Goal: Transaction & Acquisition: Purchase product/service

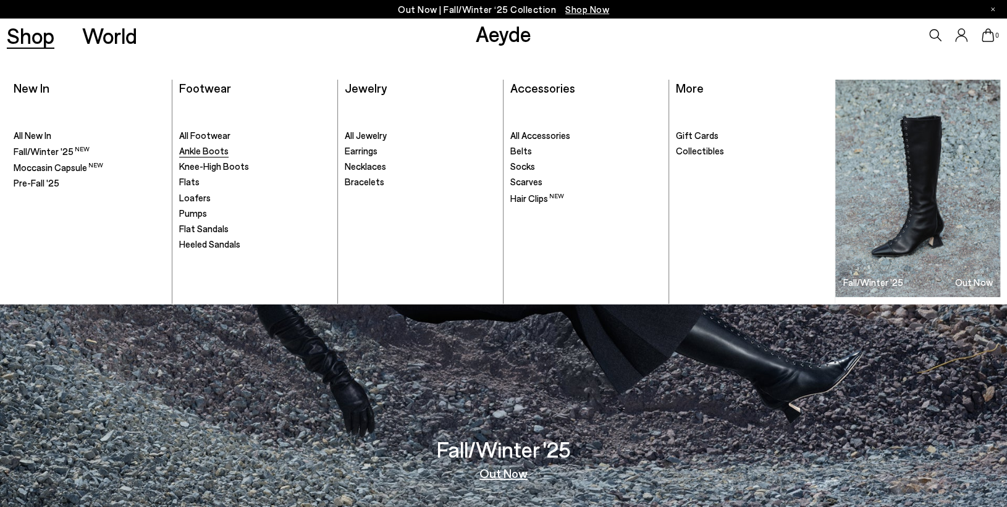
click at [212, 148] on span "Ankle Boots" at bounding box center [203, 150] width 49 height 11
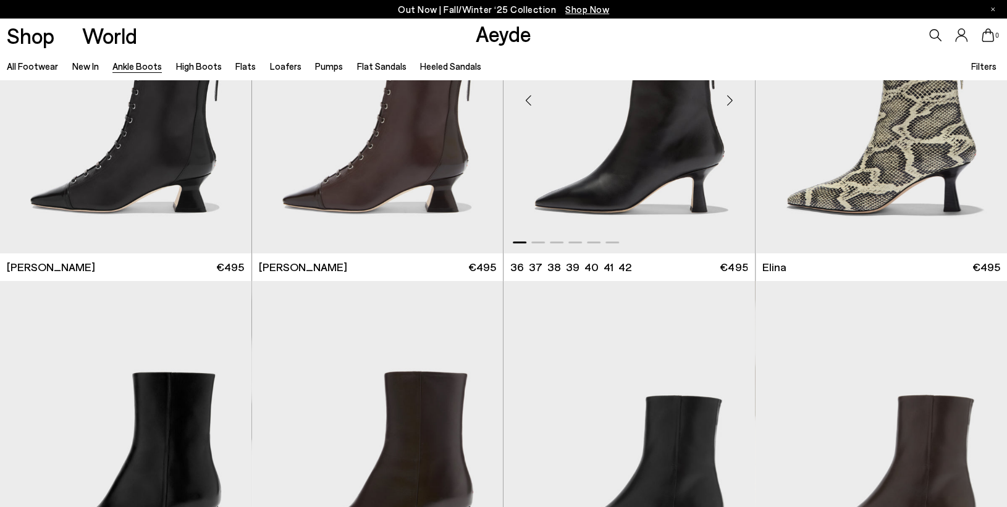
scroll to position [124, 0]
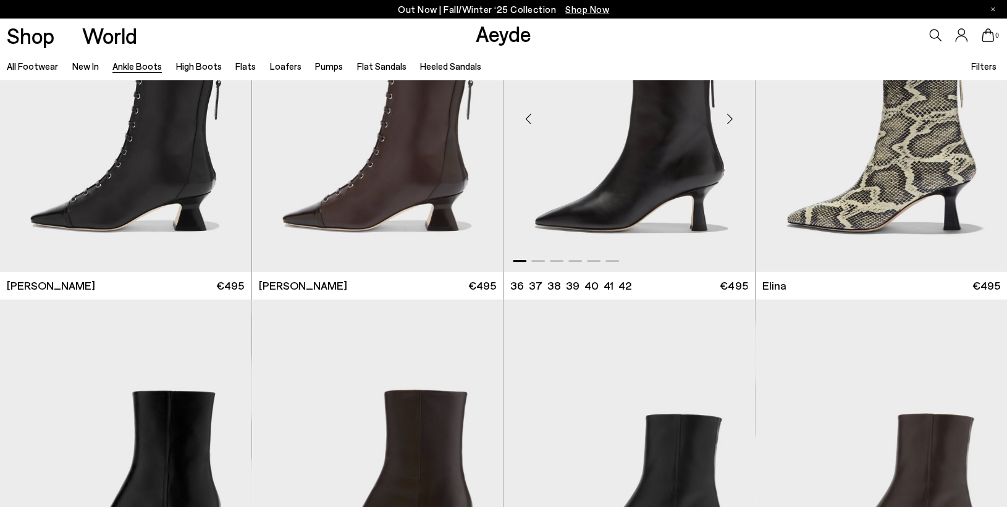
click at [699, 138] on img "1 / 6" at bounding box center [628, 114] width 251 height 316
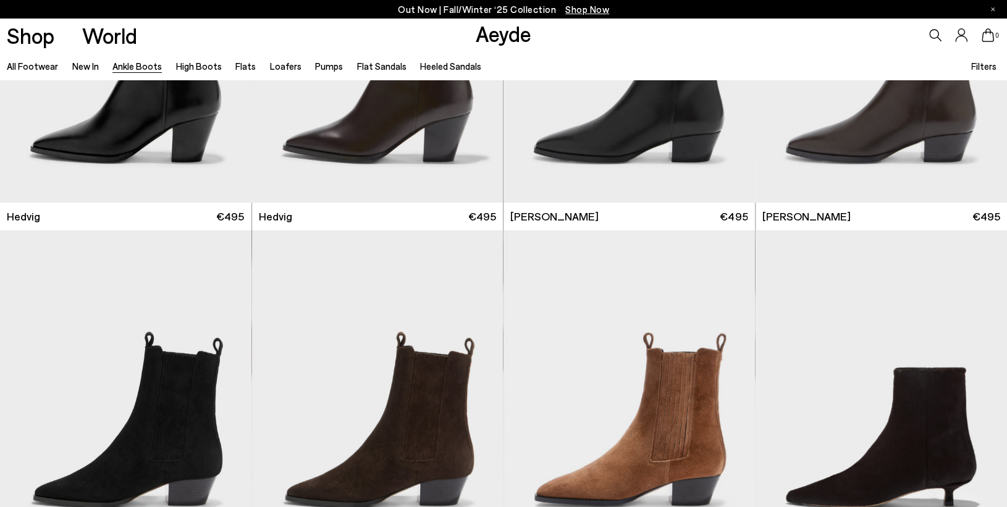
scroll to position [618, 0]
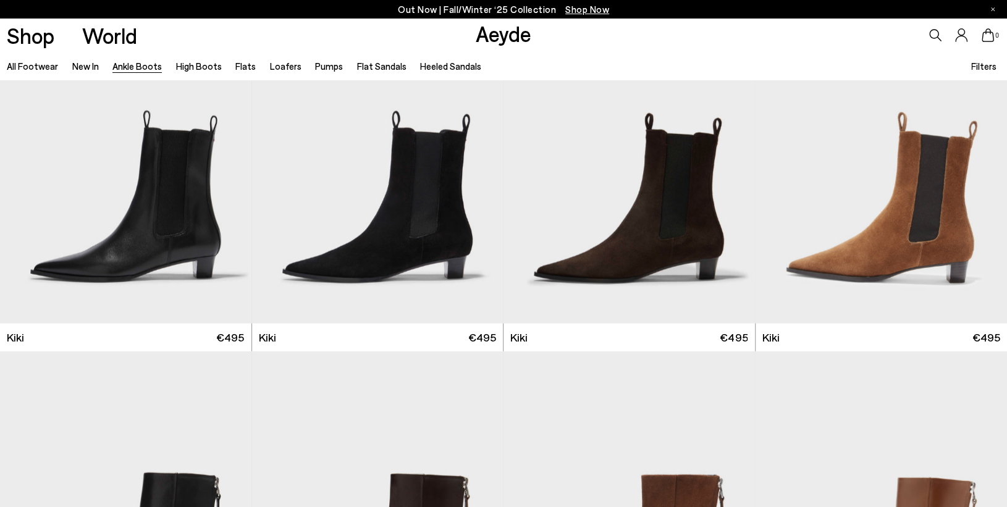
scroll to position [1792, 0]
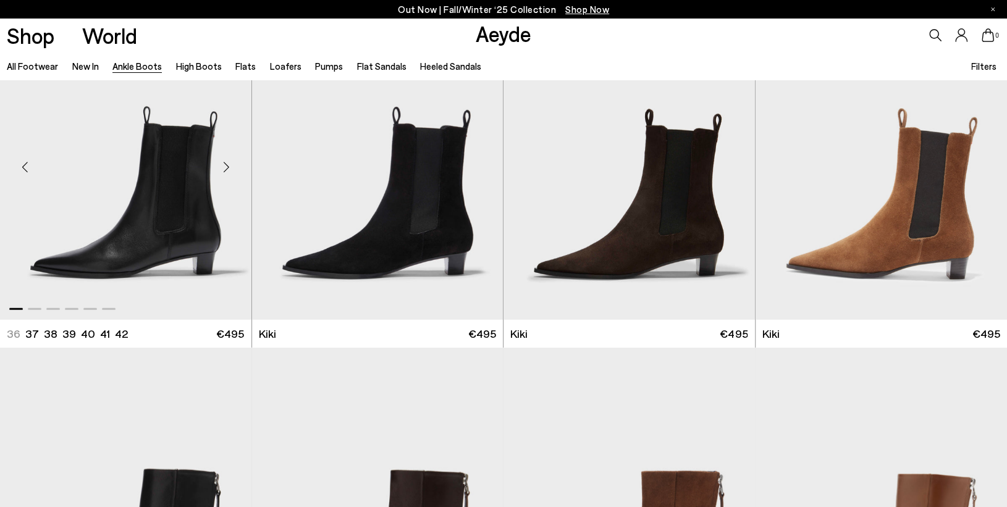
click at [146, 185] on img "1 / 6" at bounding box center [125, 162] width 251 height 316
click at [229, 167] on div "Next slide" at bounding box center [226, 167] width 37 height 37
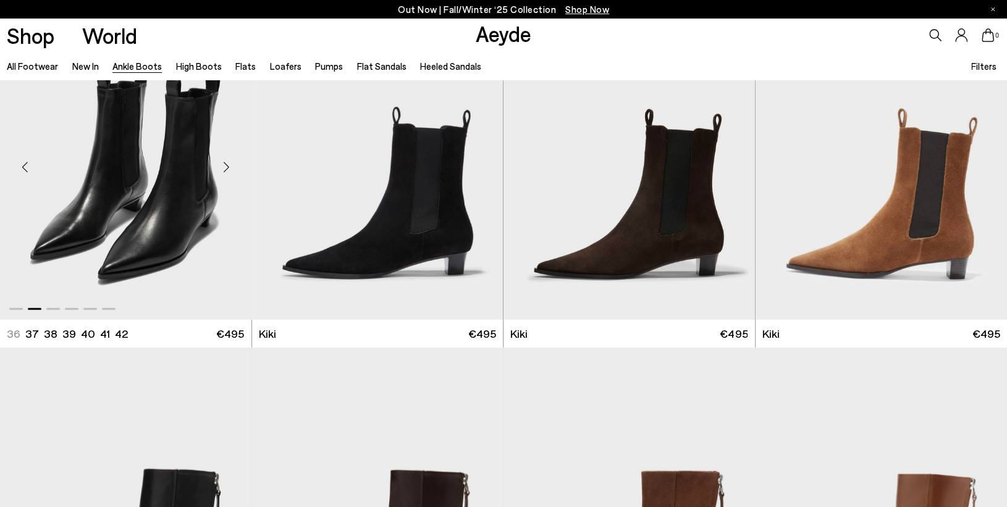
click at [229, 170] on div "Next slide" at bounding box center [226, 167] width 37 height 37
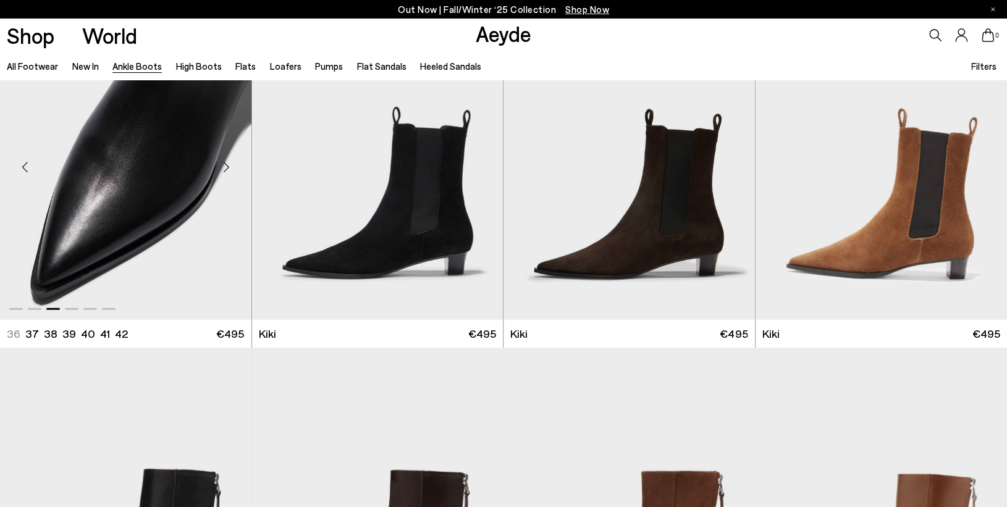
click at [229, 170] on div "Next slide" at bounding box center [226, 167] width 37 height 37
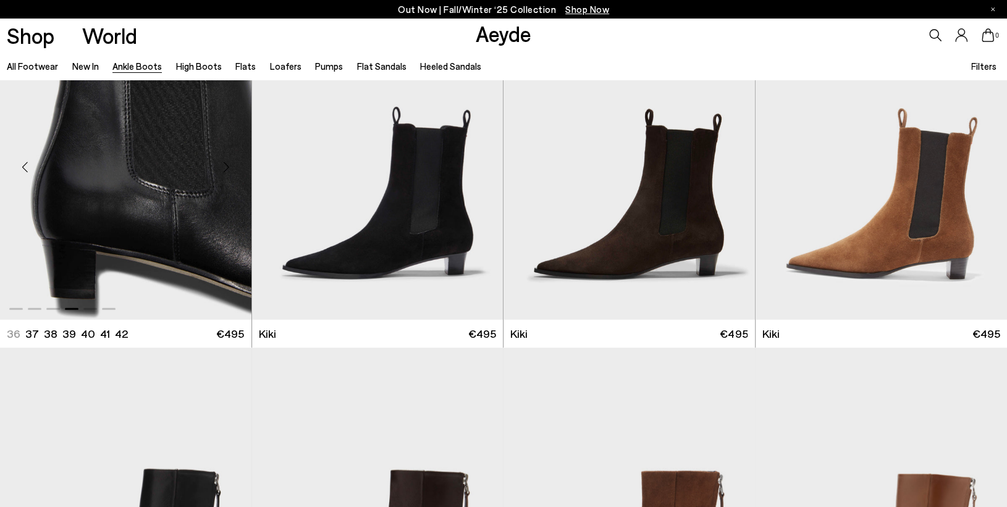
scroll to position [2101, 0]
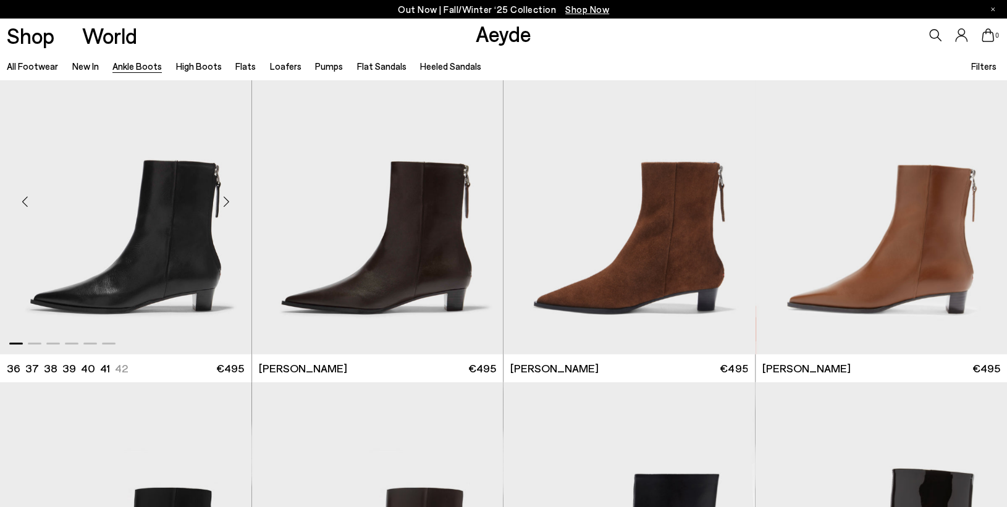
click at [184, 212] on img "1 / 6" at bounding box center [125, 197] width 251 height 316
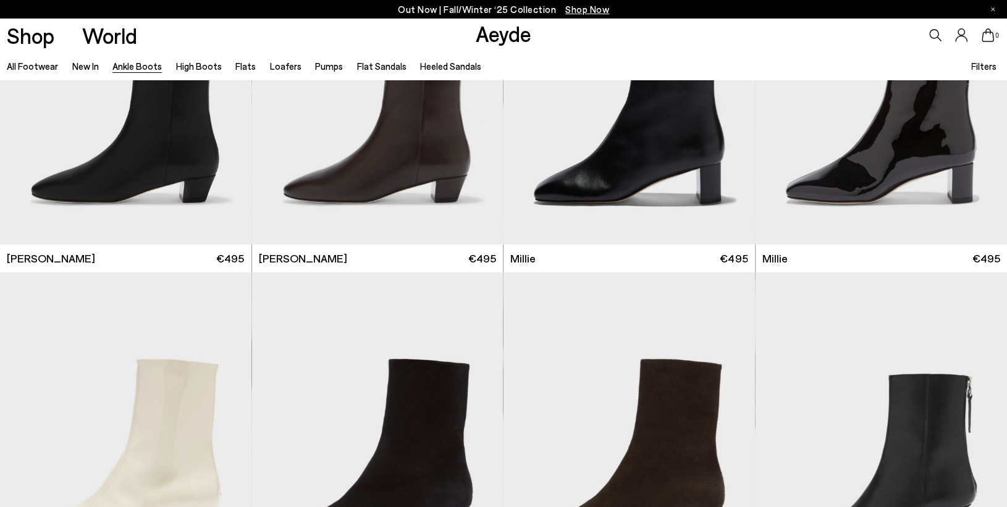
scroll to position [2771, 0]
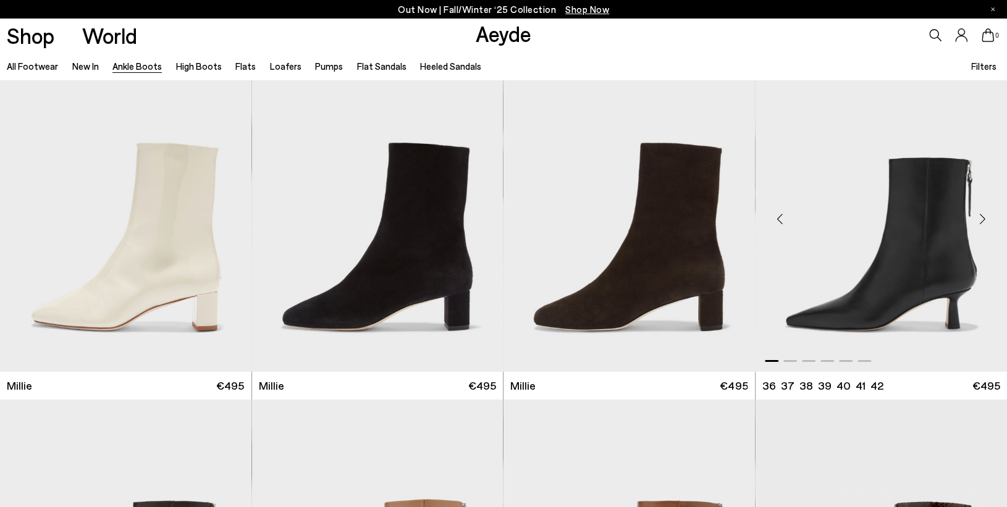
click at [938, 295] on img "1 / 6" at bounding box center [880, 214] width 251 height 316
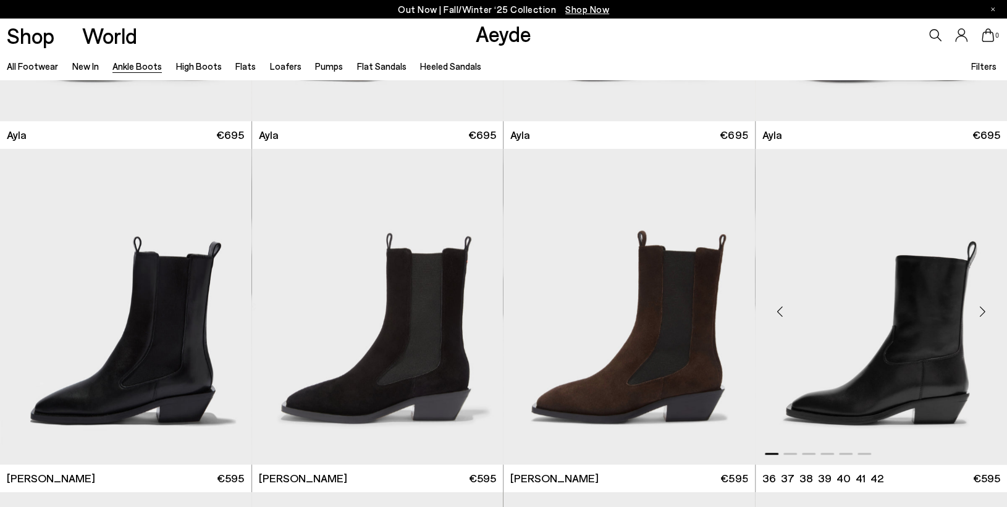
scroll to position [4068, 0]
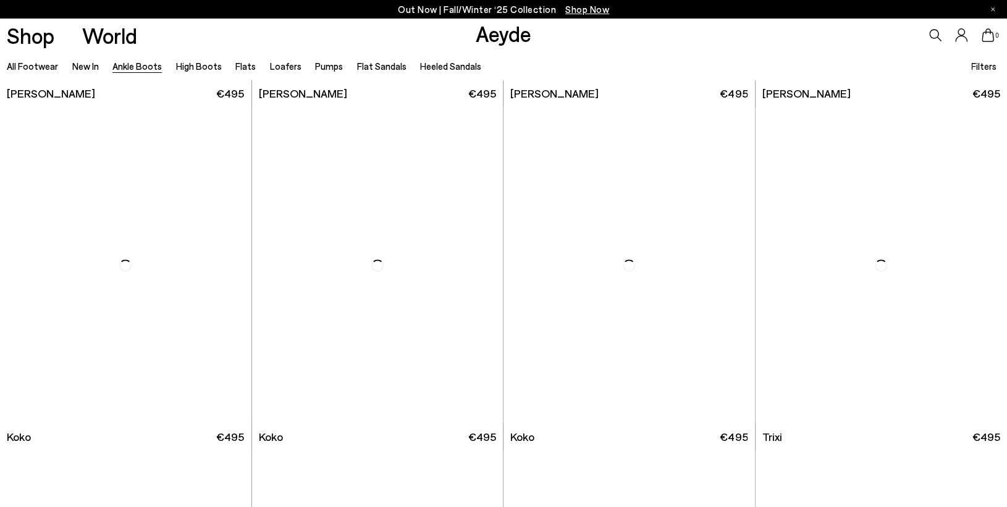
scroll to position [6456, 0]
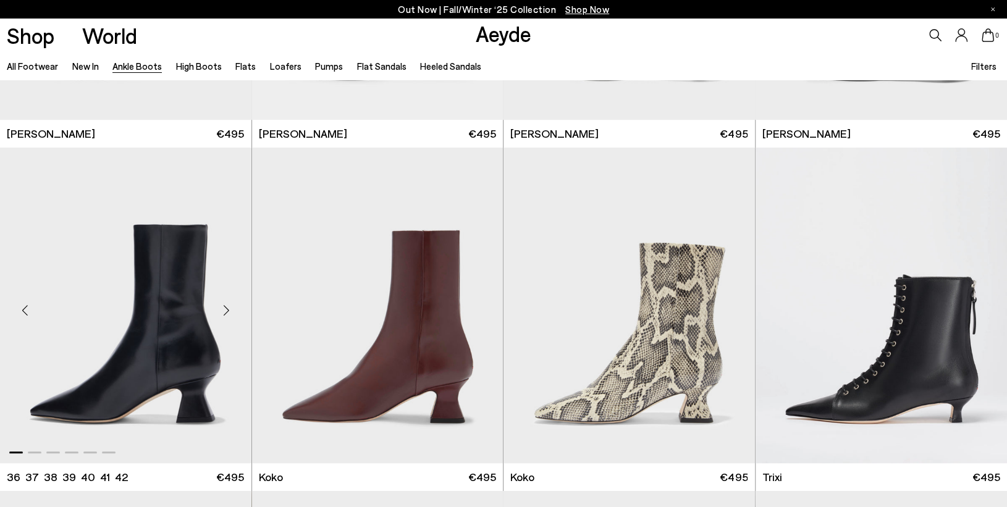
click at [175, 356] on img "1 / 6" at bounding box center [125, 306] width 251 height 316
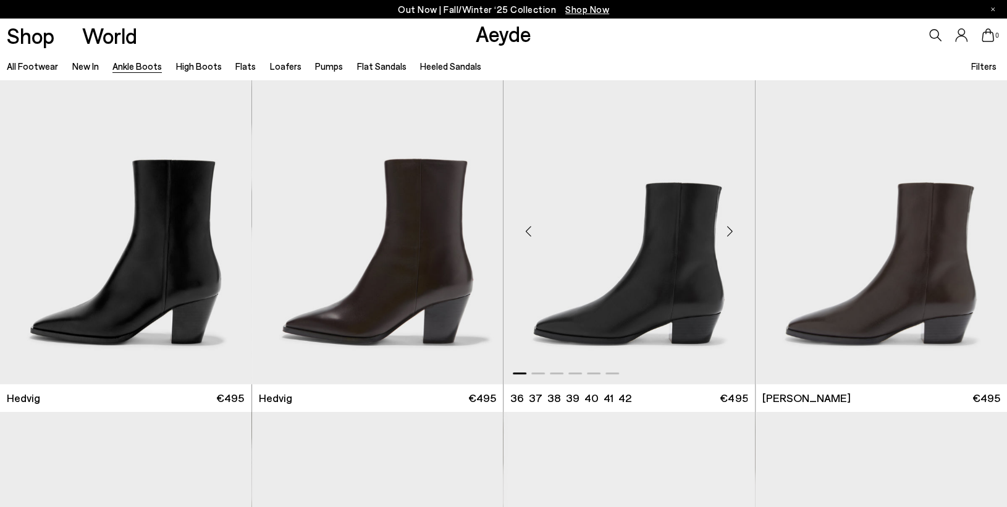
scroll to position [371, 0]
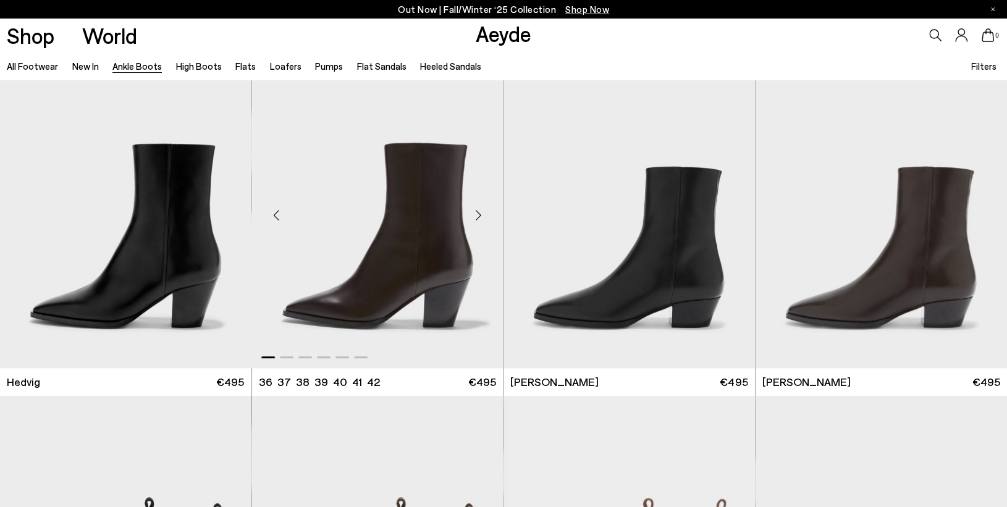
click at [427, 247] on img "1 / 6" at bounding box center [377, 211] width 251 height 316
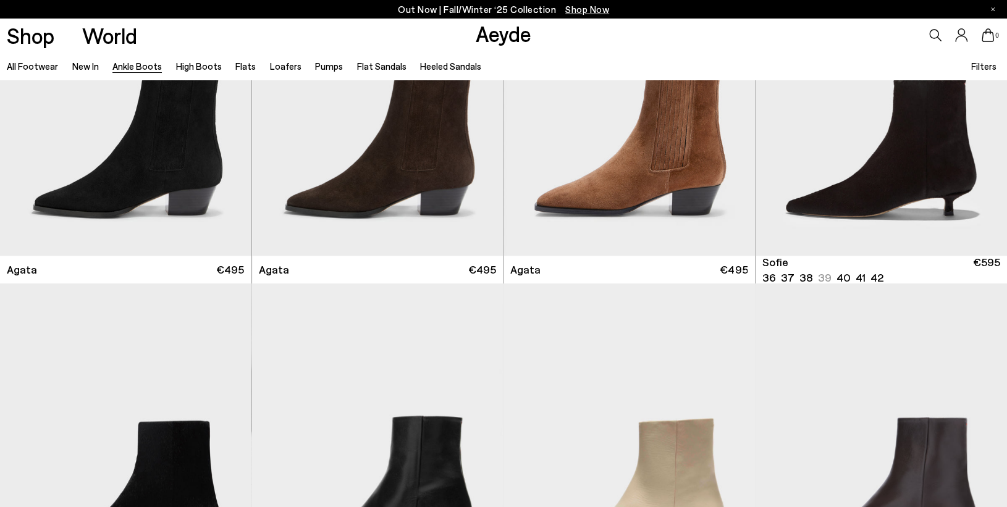
scroll to position [799, 0]
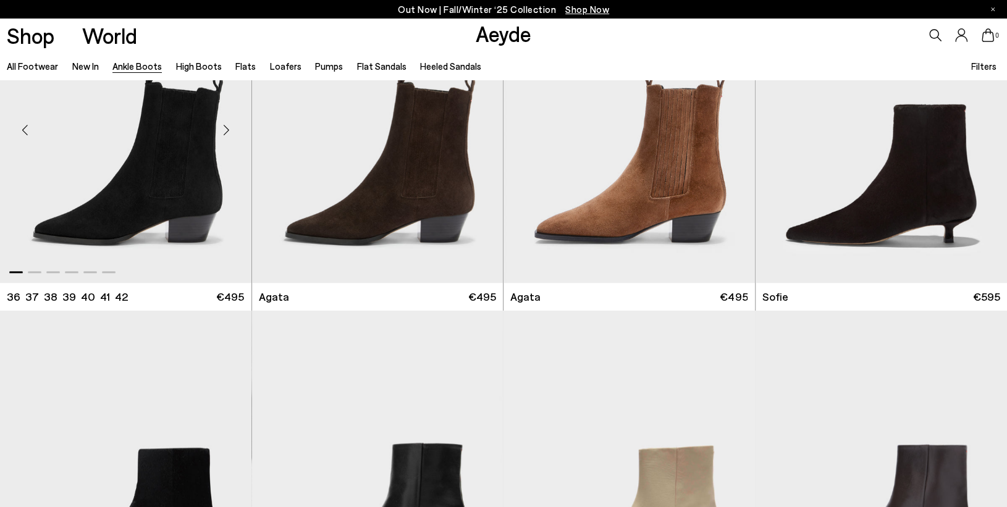
click at [142, 199] on img "1 / 6" at bounding box center [125, 125] width 251 height 316
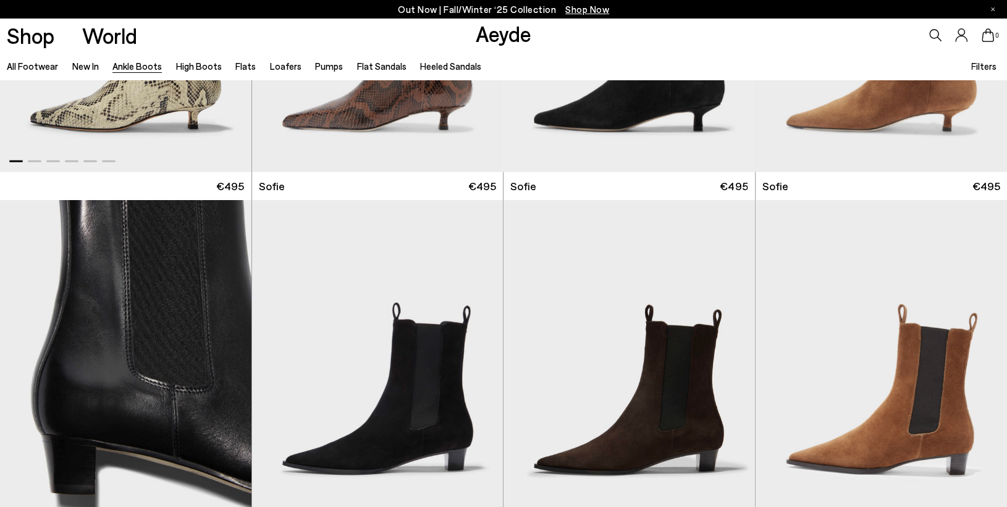
scroll to position [1726, 0]
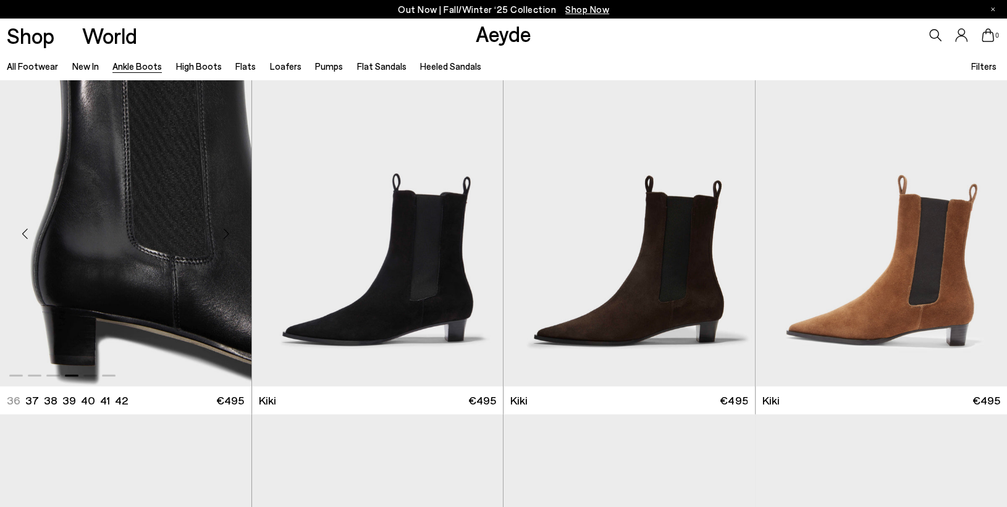
click at [142, 244] on img "4 / 6" at bounding box center [125, 229] width 251 height 316
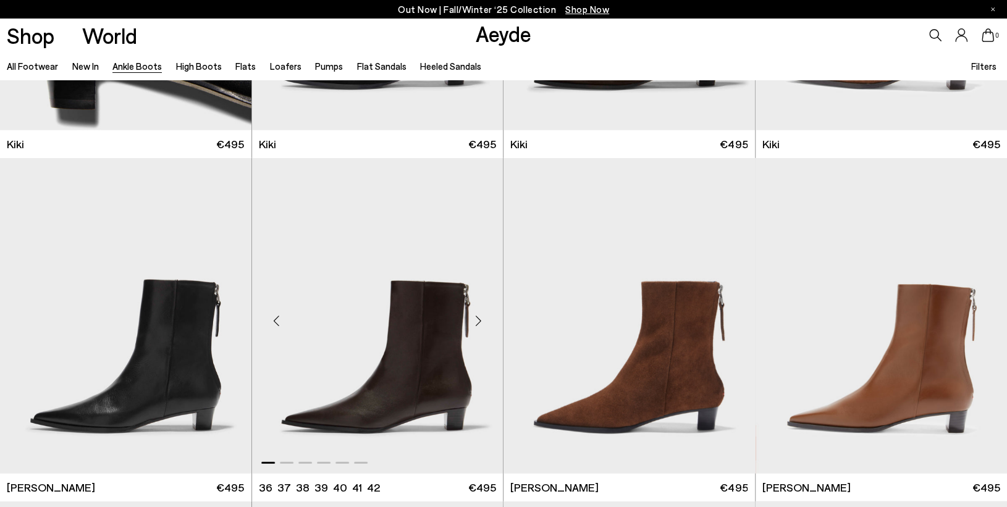
scroll to position [2035, 0]
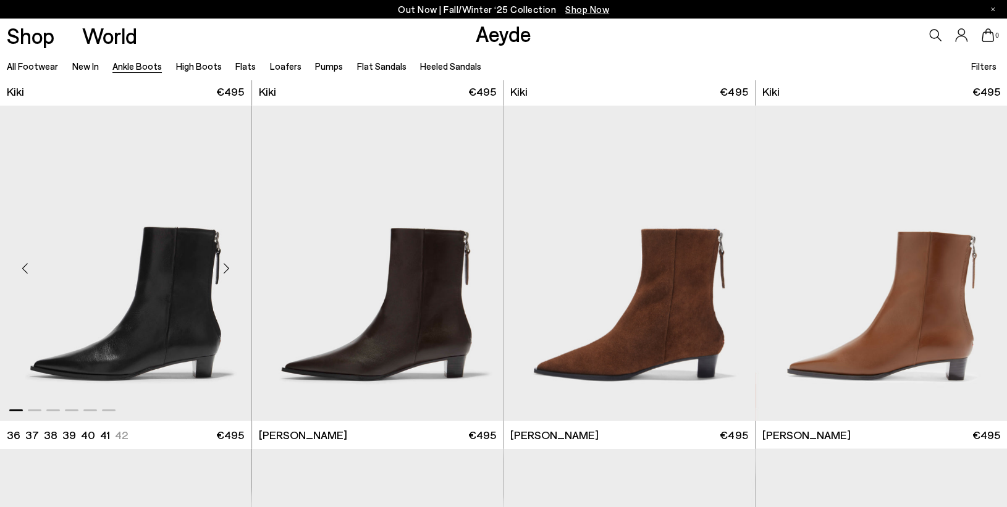
click at [160, 334] on img "1 / 6" at bounding box center [125, 264] width 251 height 316
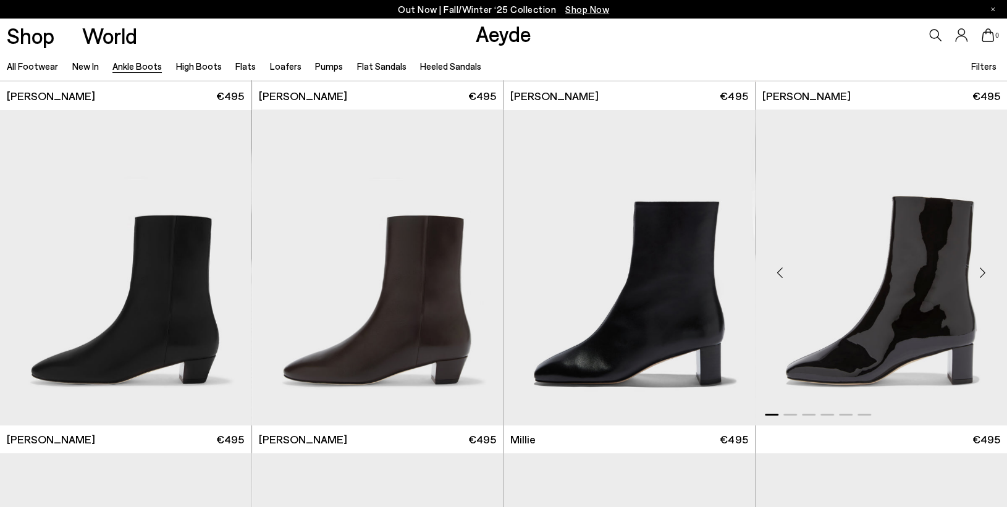
scroll to position [2360, 0]
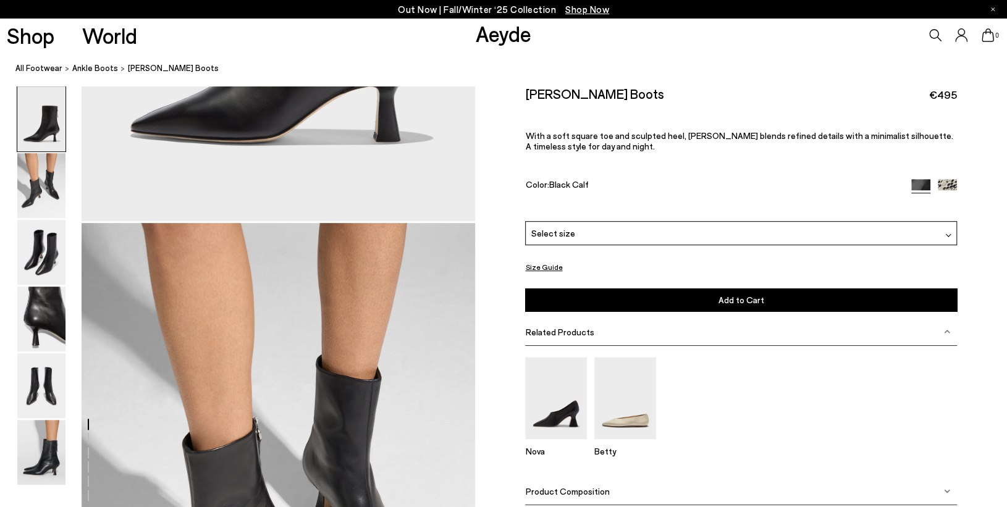
scroll to position [432, 0]
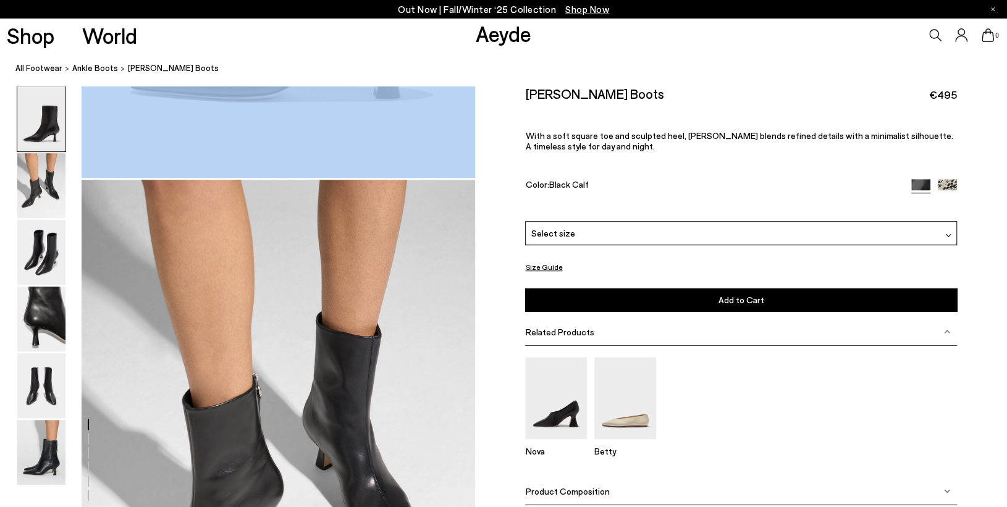
drag, startPoint x: 263, startPoint y: 172, endPoint x: 264, endPoint y: 179, distance: 6.9
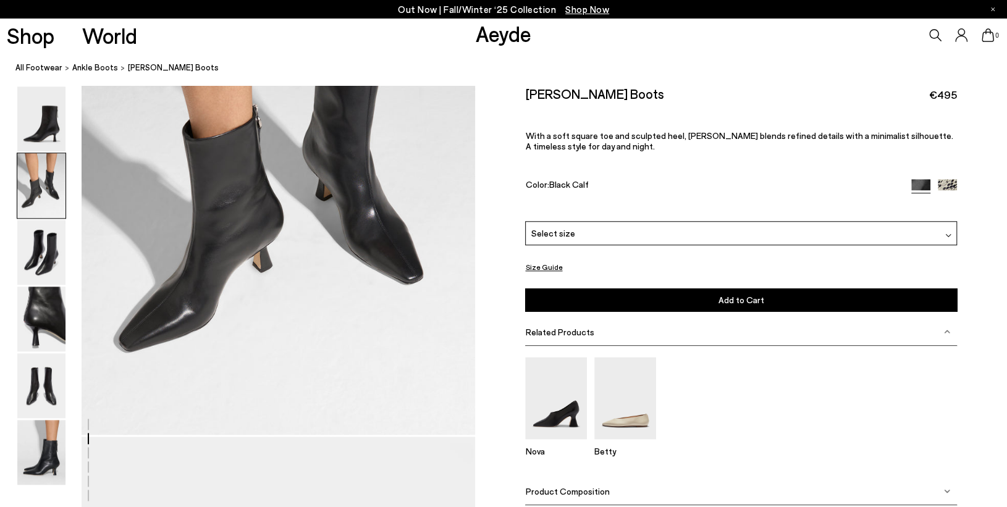
scroll to position [741, 0]
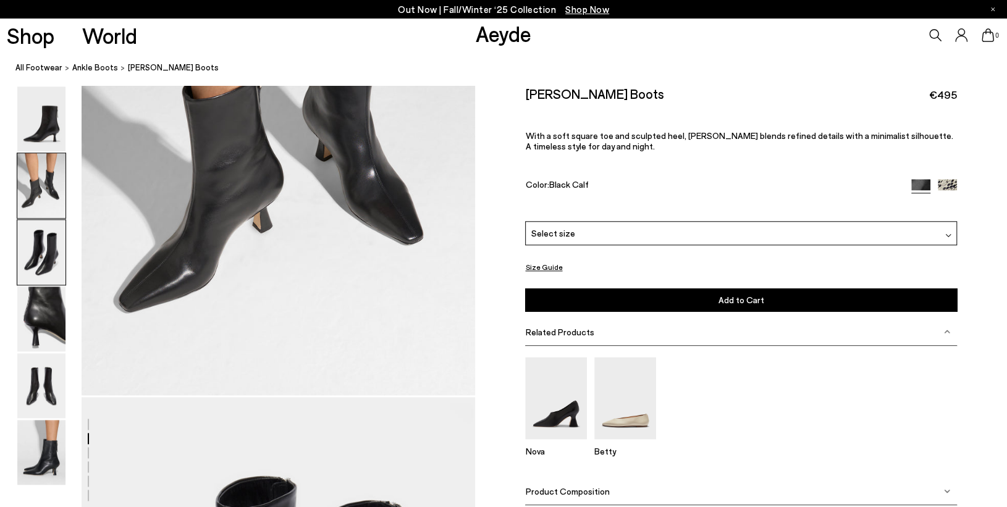
click at [43, 243] on img at bounding box center [41, 252] width 48 height 65
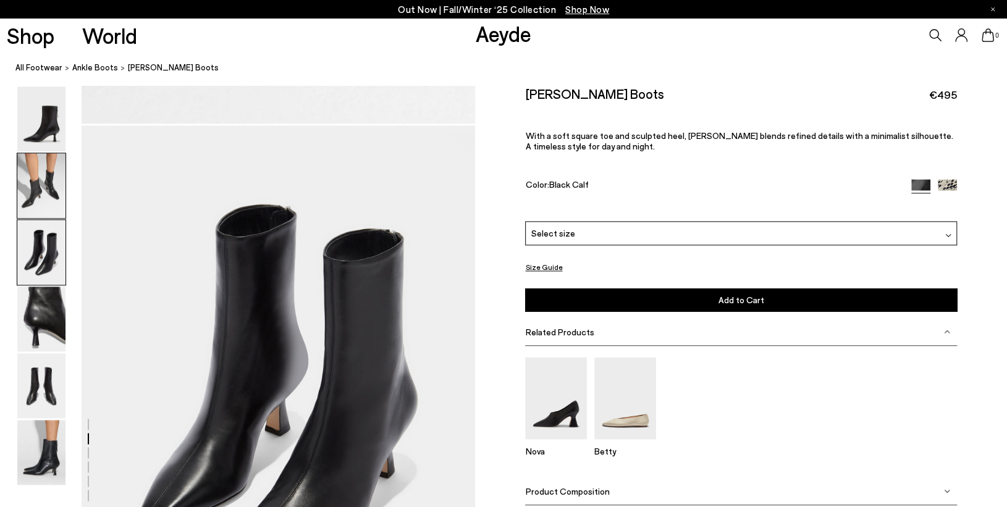
scroll to position [1053, 0]
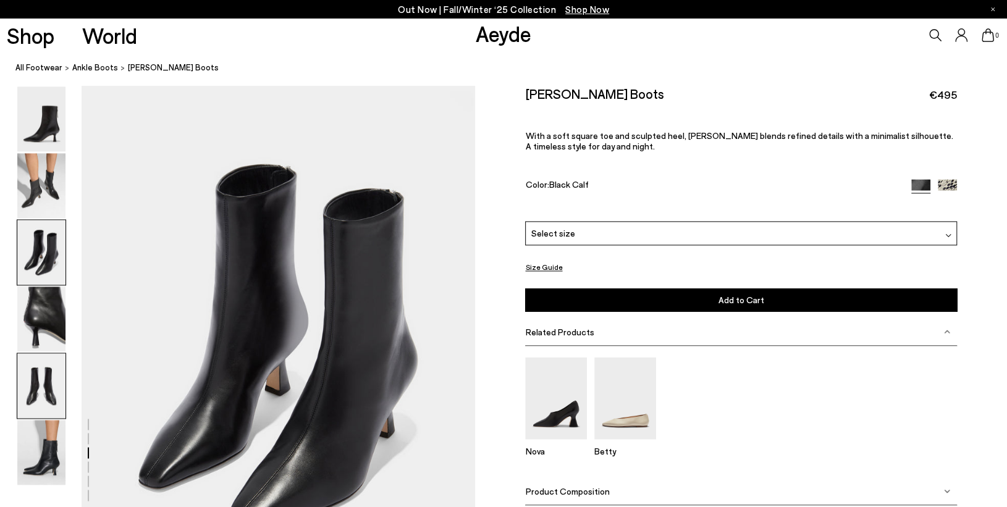
click at [54, 379] on img at bounding box center [41, 385] width 48 height 65
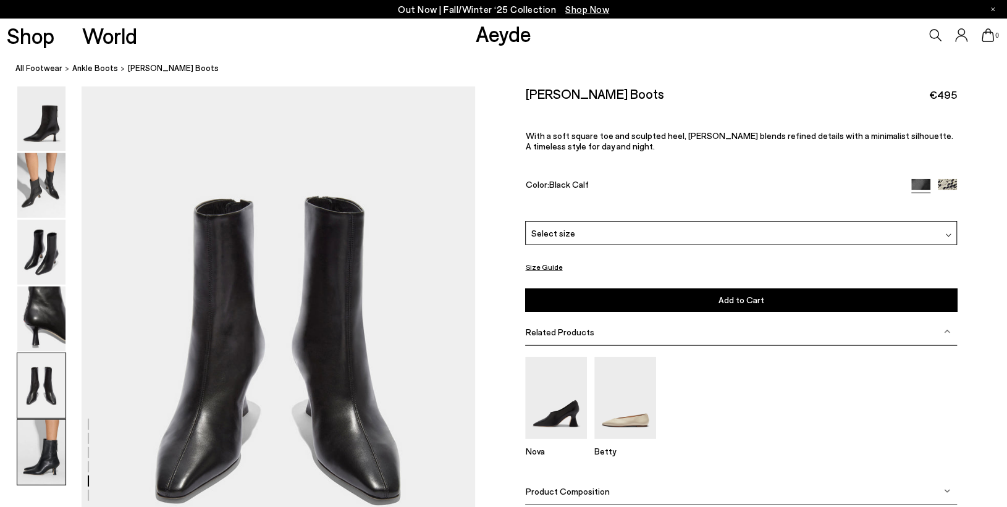
click at [33, 437] on img at bounding box center [41, 452] width 48 height 65
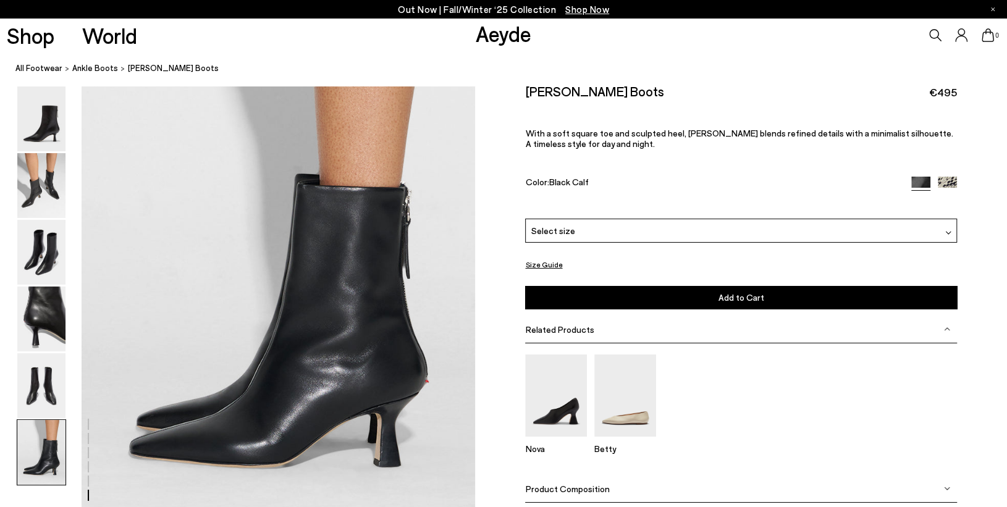
scroll to position [2716, 0]
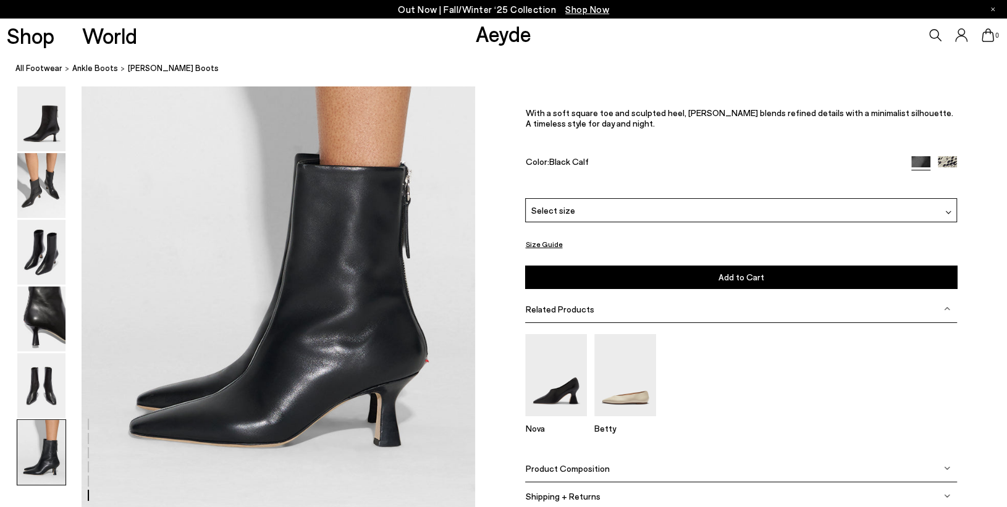
click at [591, 212] on div "Select size" at bounding box center [740, 210] width 431 height 24
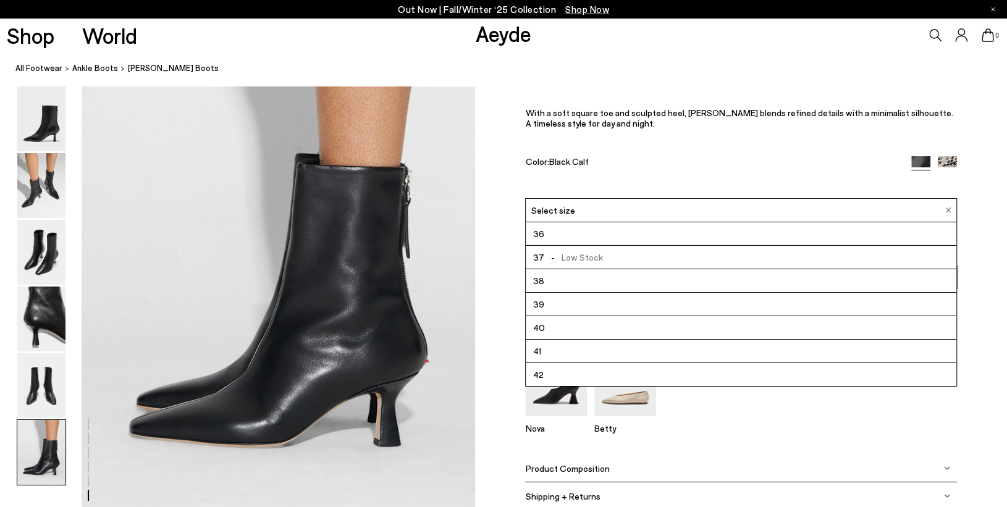
click at [760, 463] on div "Product Composition" at bounding box center [740, 469] width 431 height 28
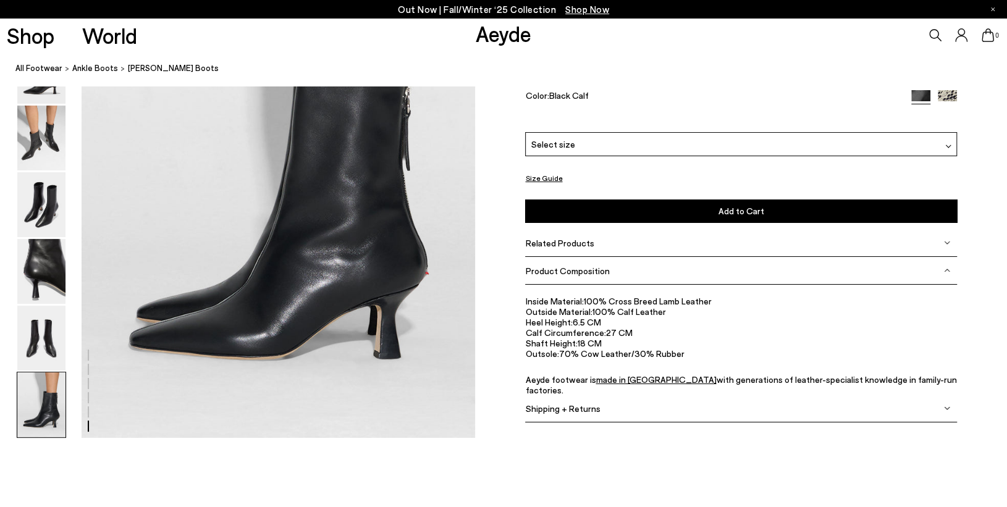
scroll to position [2778, 0]
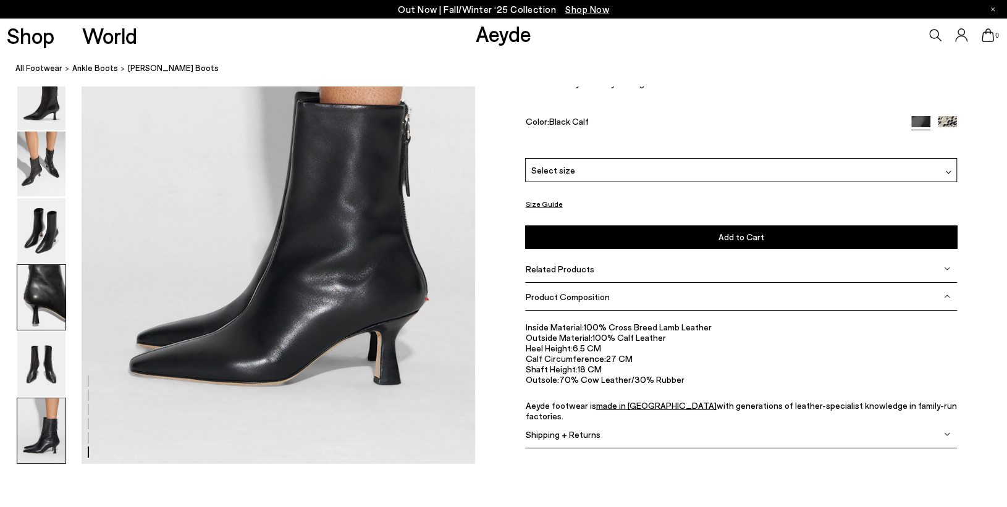
click at [40, 306] on img at bounding box center [41, 297] width 48 height 65
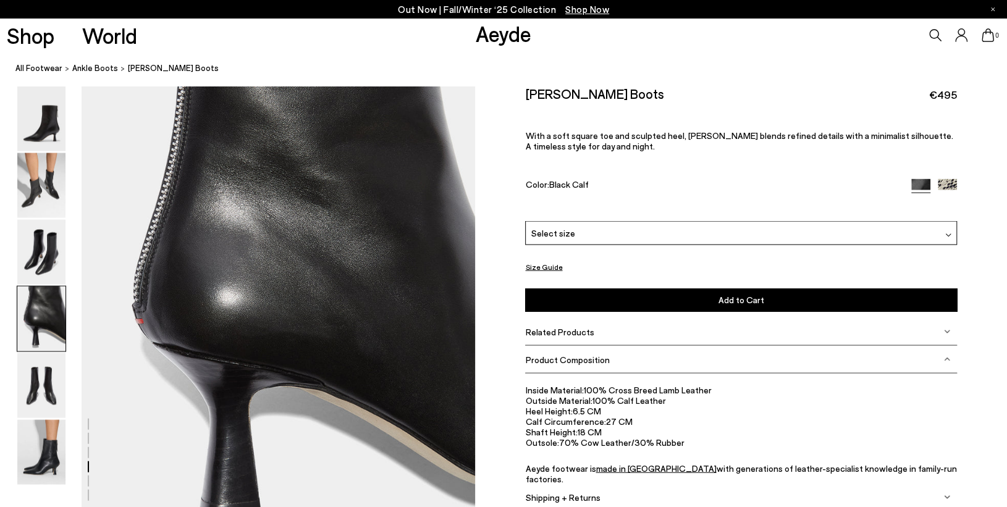
scroll to position [1642, 0]
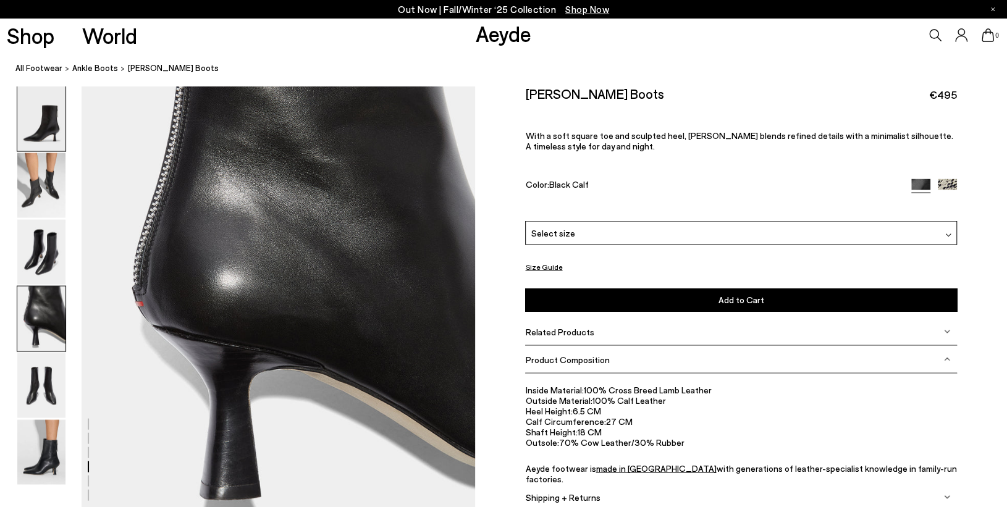
click at [48, 134] on img at bounding box center [41, 118] width 48 height 65
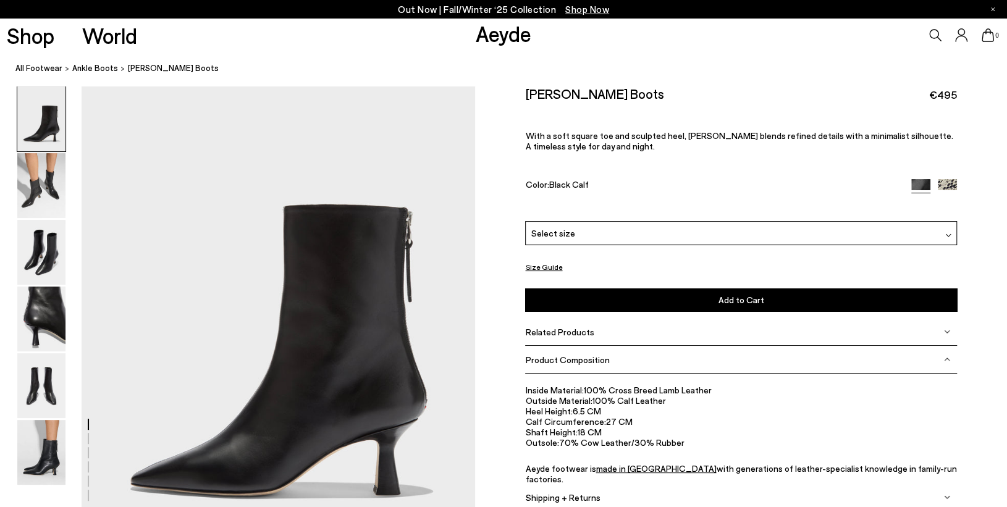
scroll to position [62, 0]
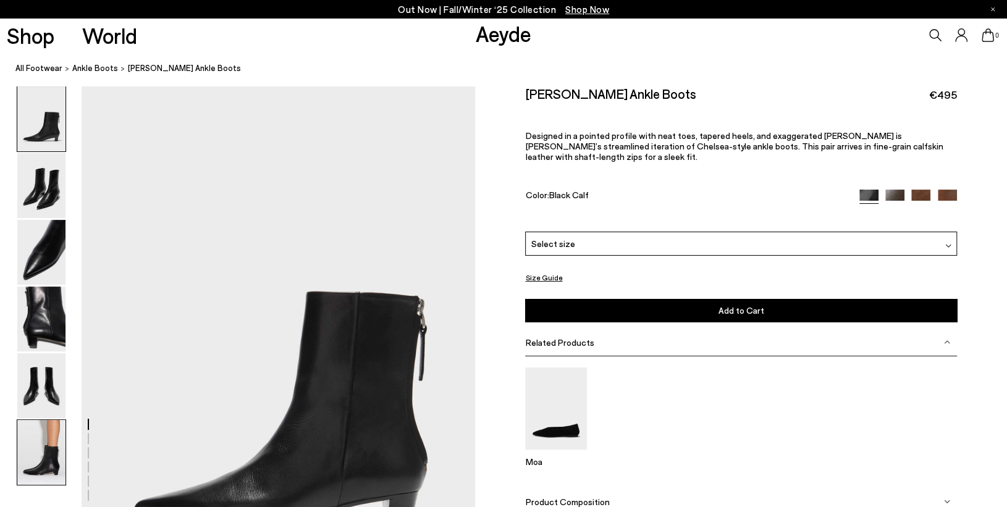
click at [53, 447] on img at bounding box center [41, 452] width 48 height 65
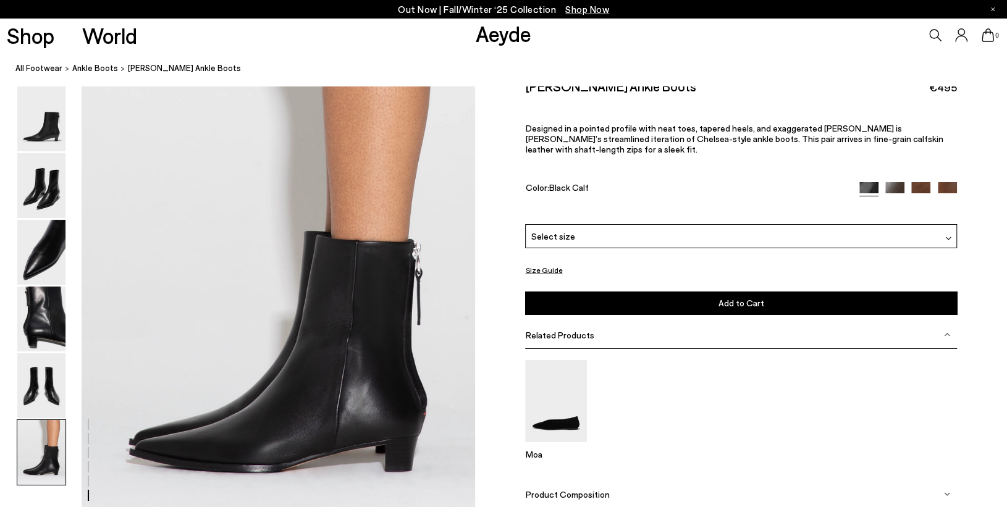
scroll to position [2716, 0]
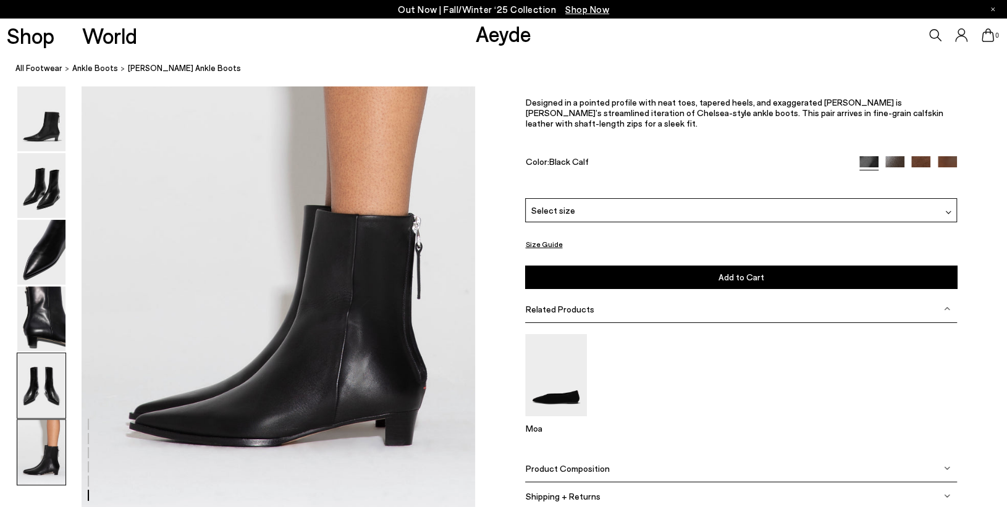
click at [35, 387] on img at bounding box center [41, 385] width 48 height 65
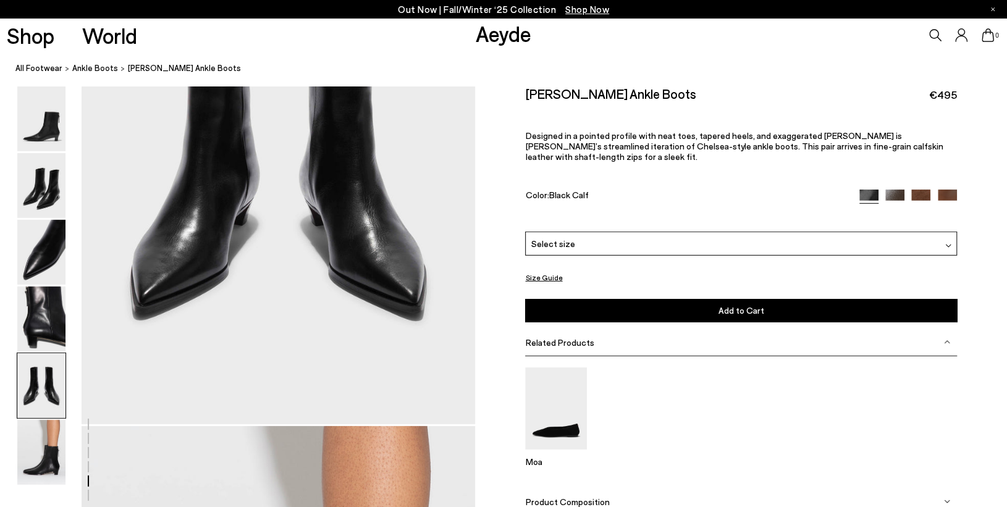
scroll to position [2353, 0]
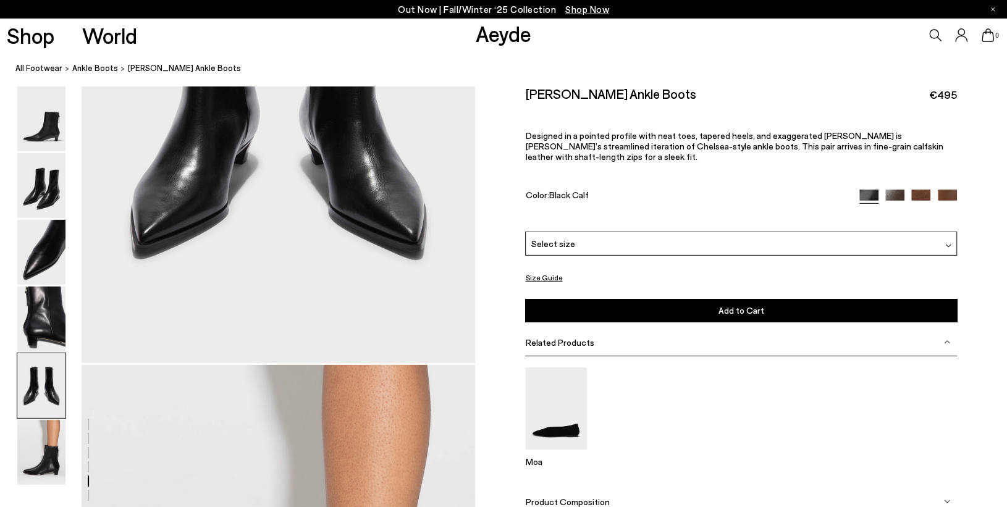
click at [592, 237] on div "Select size" at bounding box center [740, 244] width 431 height 24
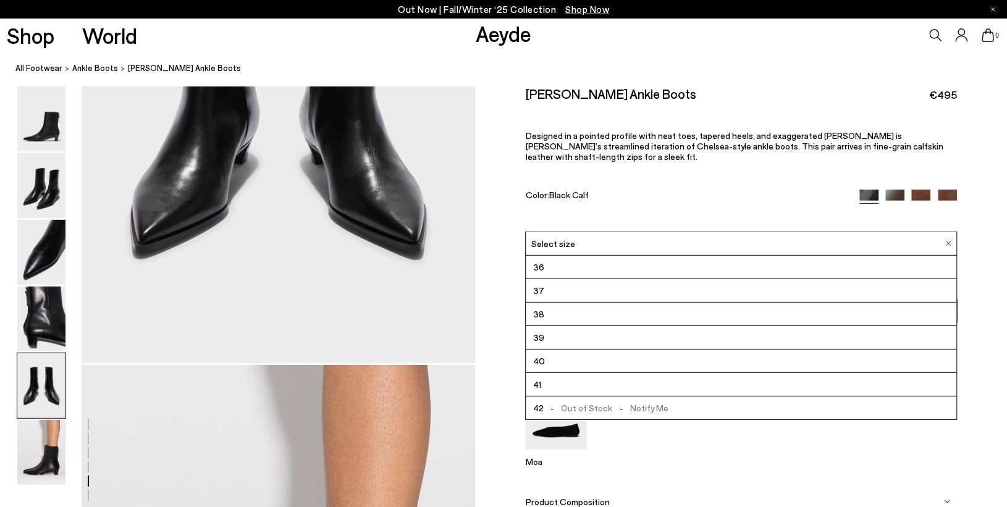
click at [592, 237] on div "Select size" at bounding box center [740, 244] width 431 height 24
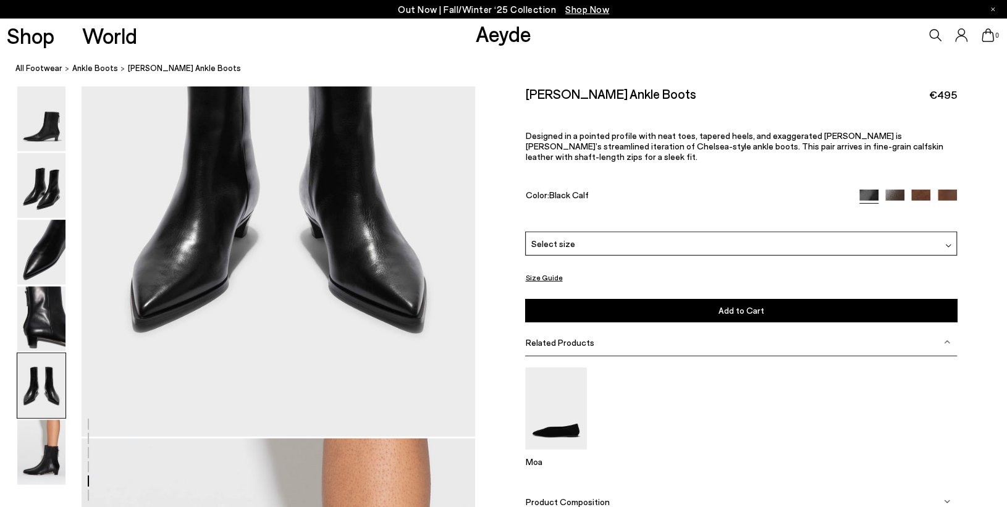
scroll to position [2229, 0]
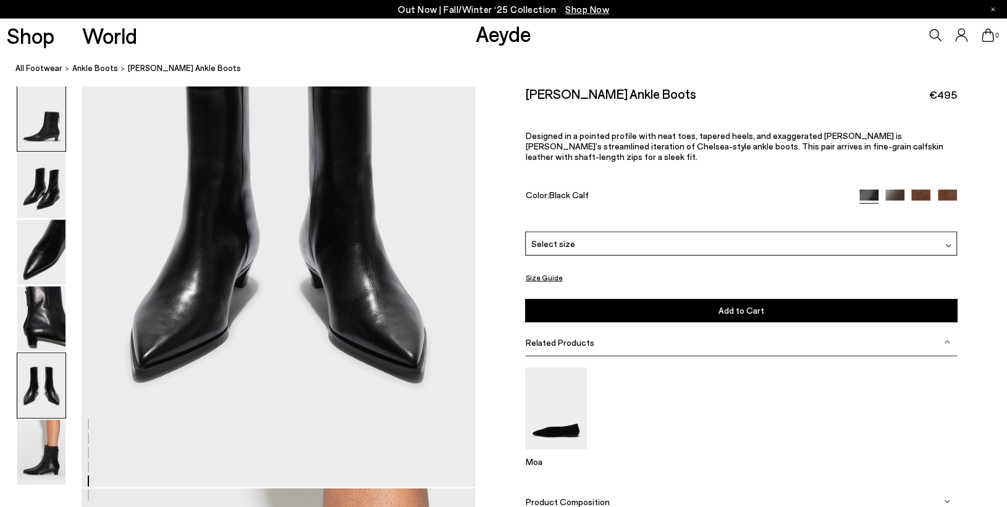
click at [48, 119] on img at bounding box center [41, 118] width 48 height 65
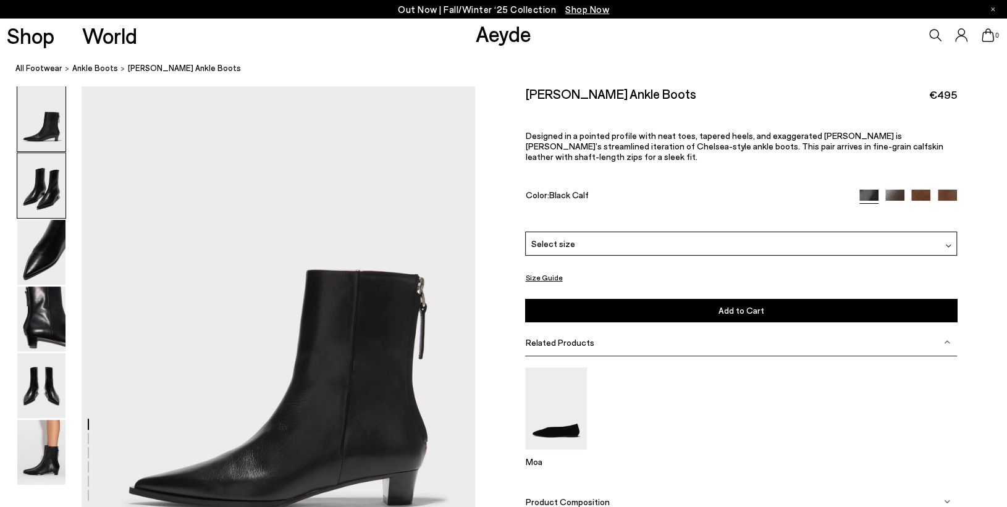
scroll to position [0, 0]
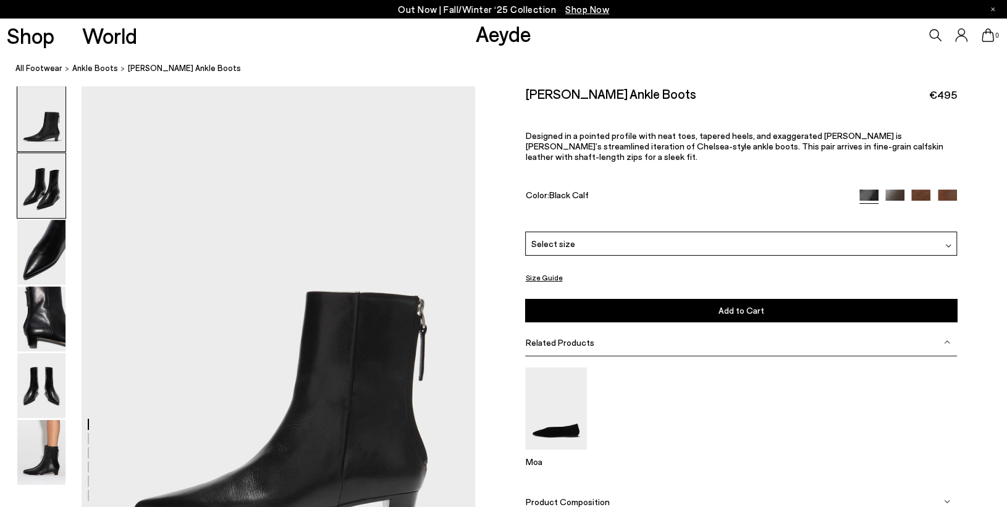
click at [57, 192] on img at bounding box center [41, 185] width 48 height 65
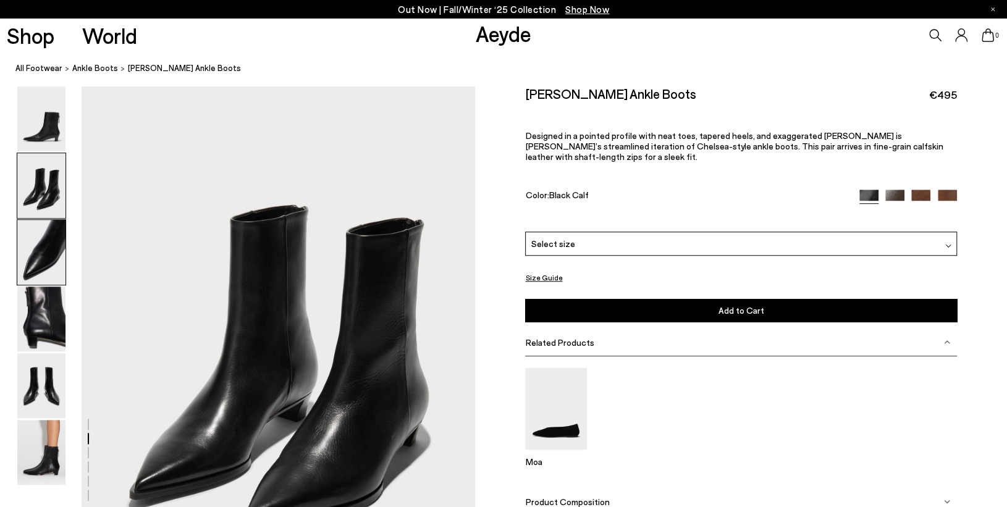
click at [48, 246] on img at bounding box center [41, 252] width 48 height 65
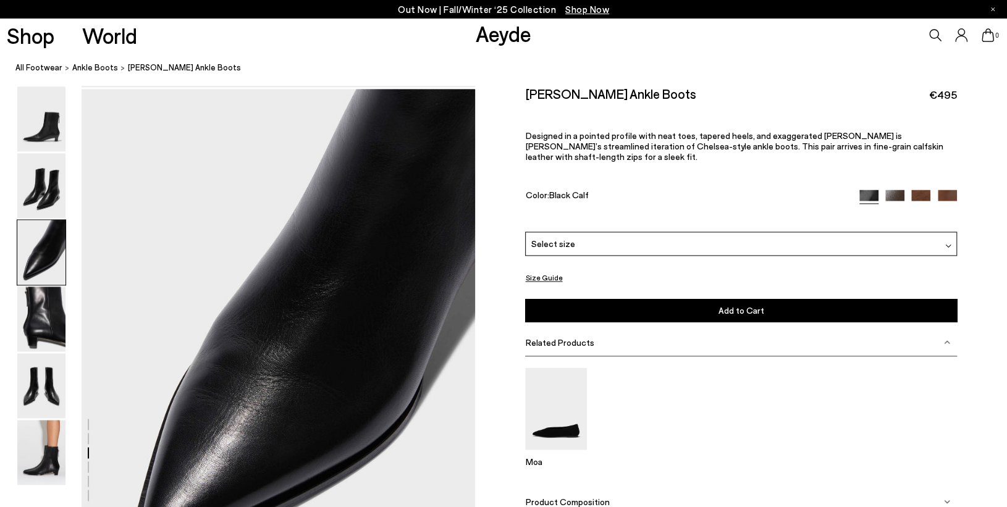
scroll to position [1053, 0]
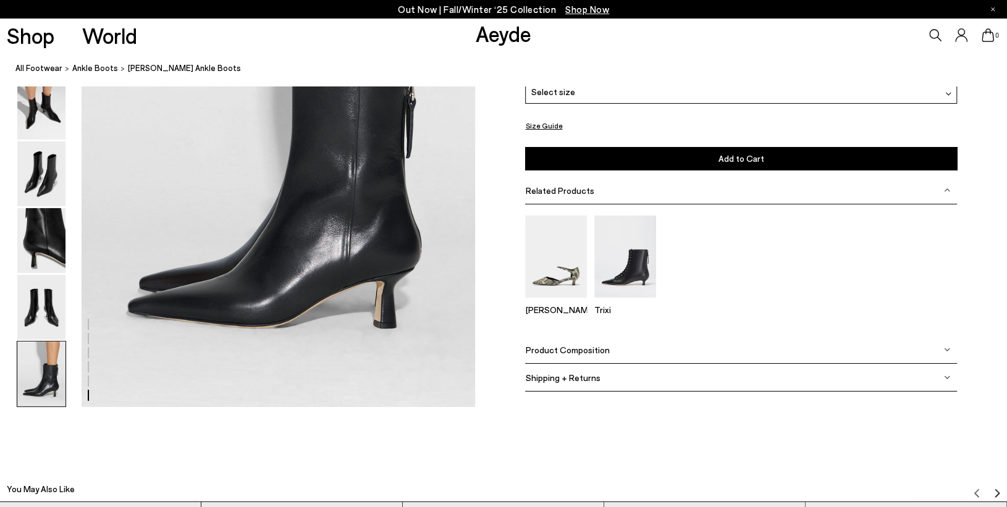
scroll to position [2746, 0]
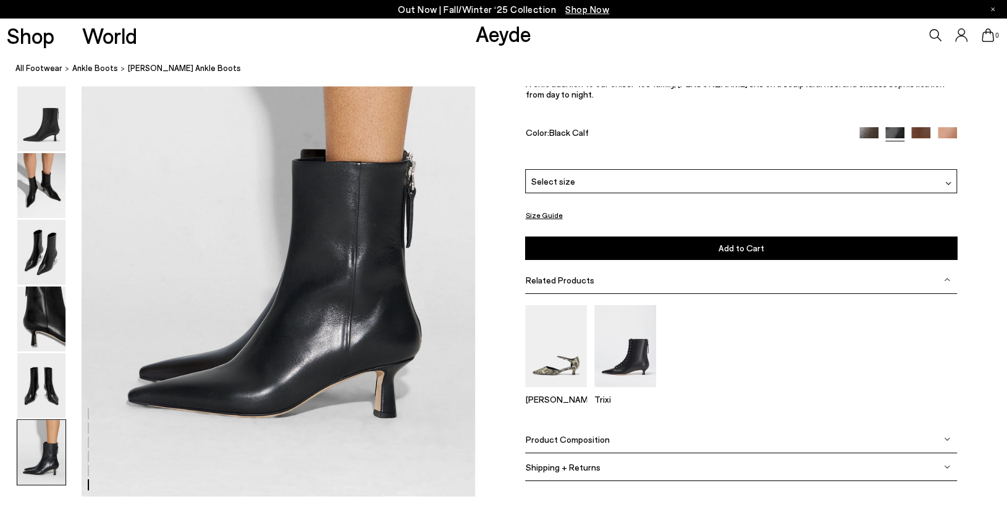
click at [944, 436] on img at bounding box center [947, 439] width 6 height 6
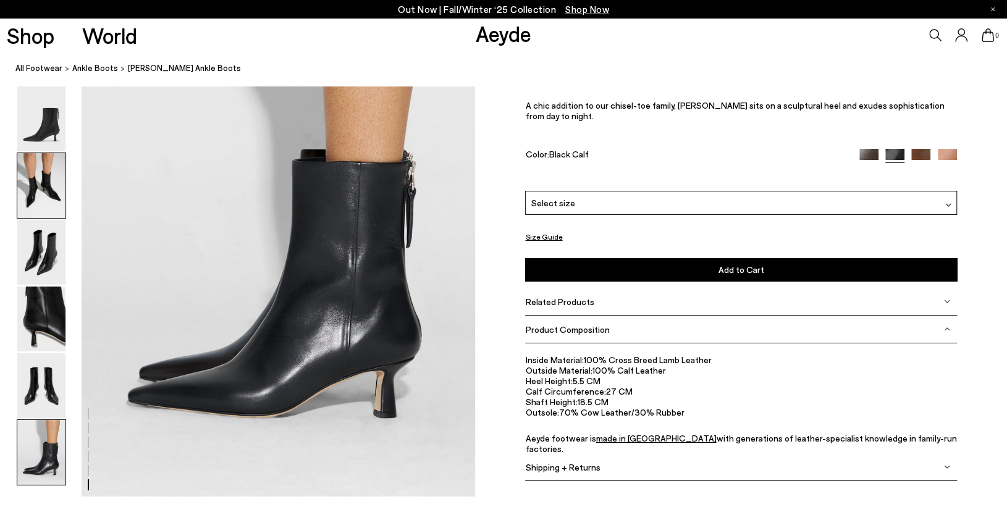
click at [55, 174] on img at bounding box center [41, 185] width 48 height 65
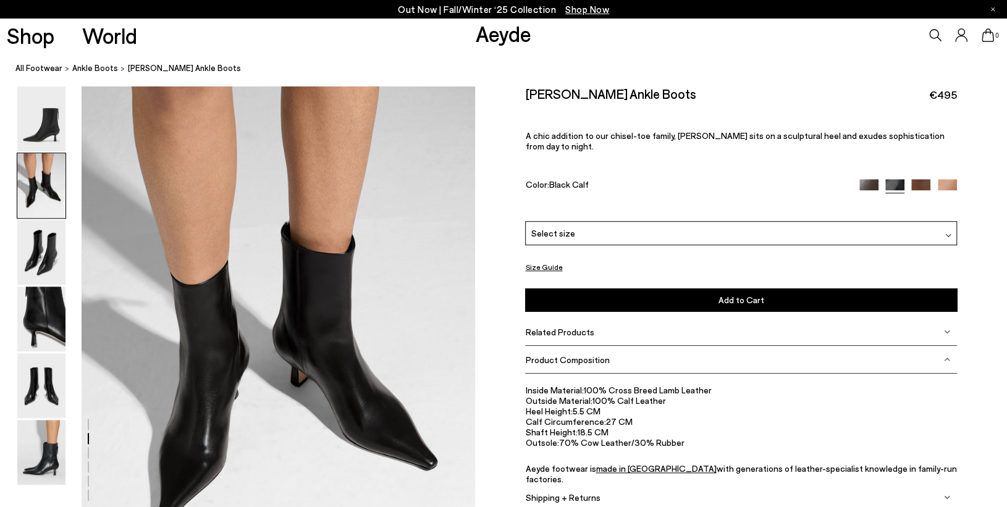
scroll to position [527, 0]
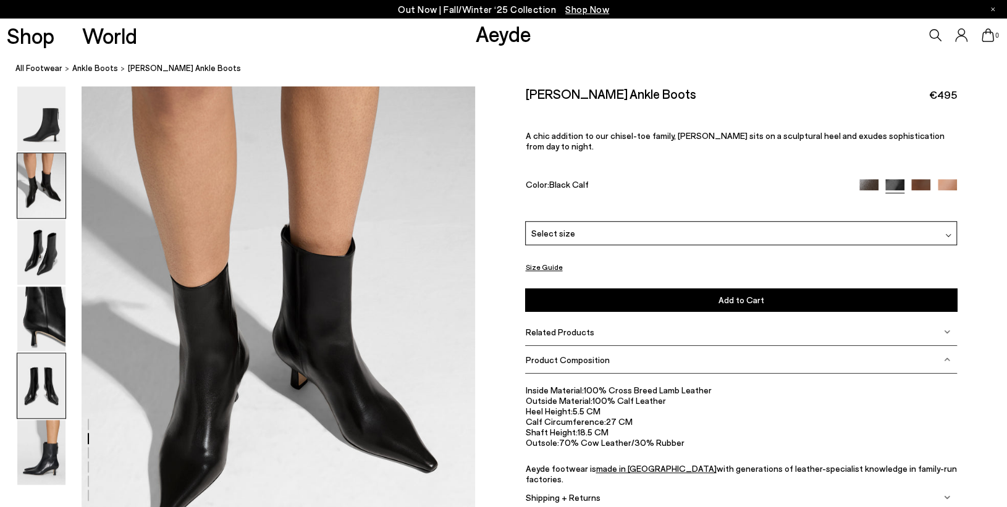
click at [43, 404] on img at bounding box center [41, 385] width 48 height 65
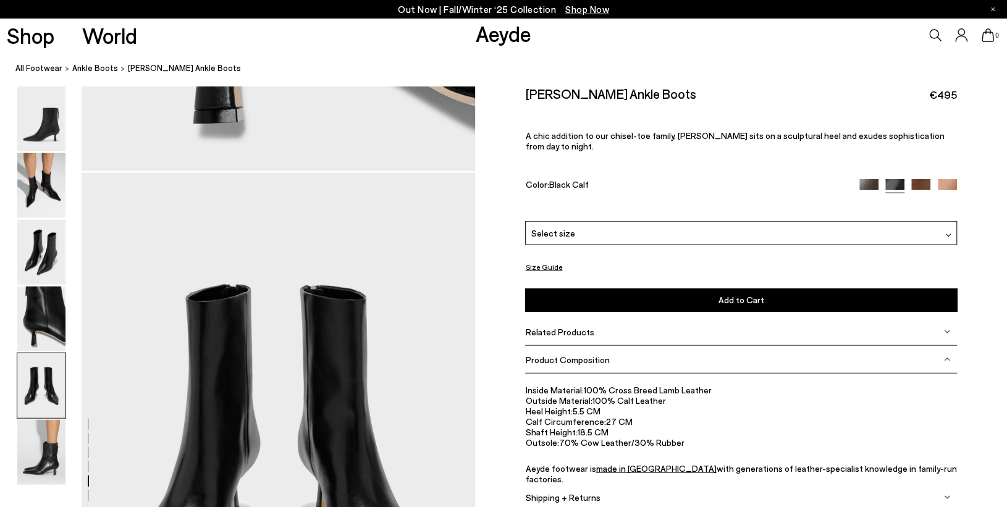
scroll to position [2106, 0]
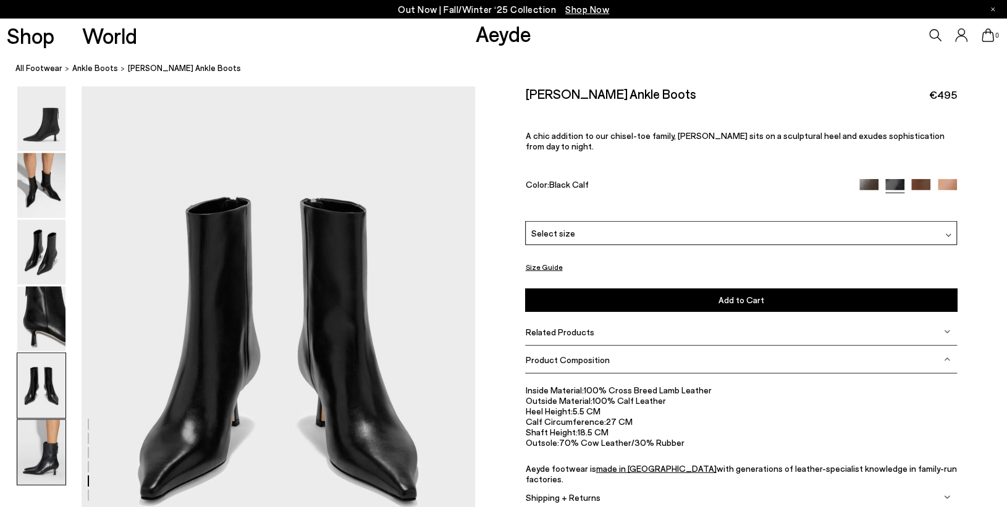
click at [47, 463] on img at bounding box center [41, 452] width 48 height 65
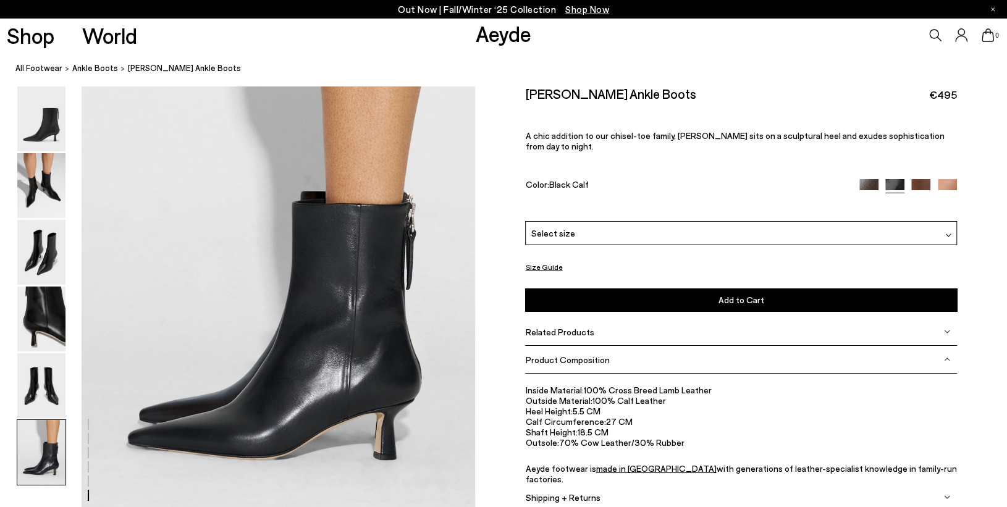
scroll to position [2716, 0]
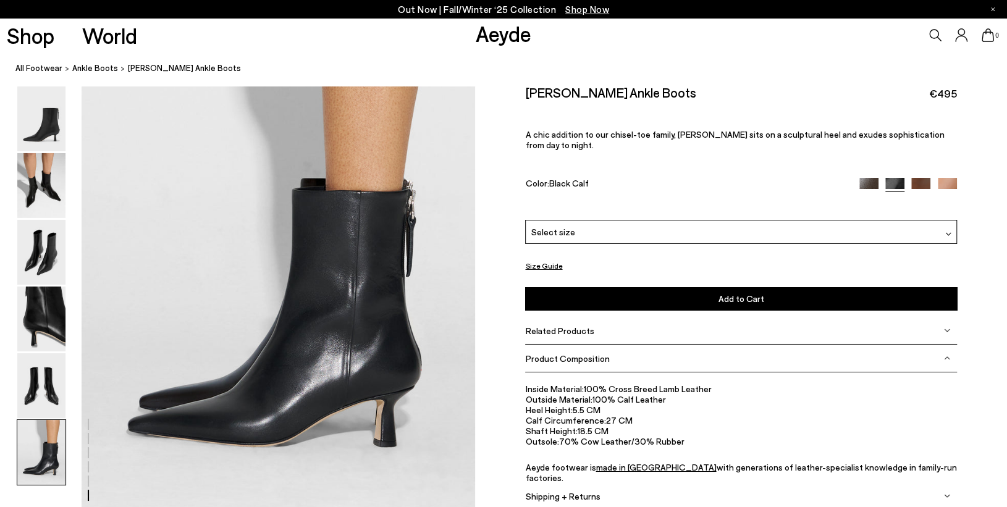
click at [544, 227] on span "Select size" at bounding box center [553, 231] width 44 height 13
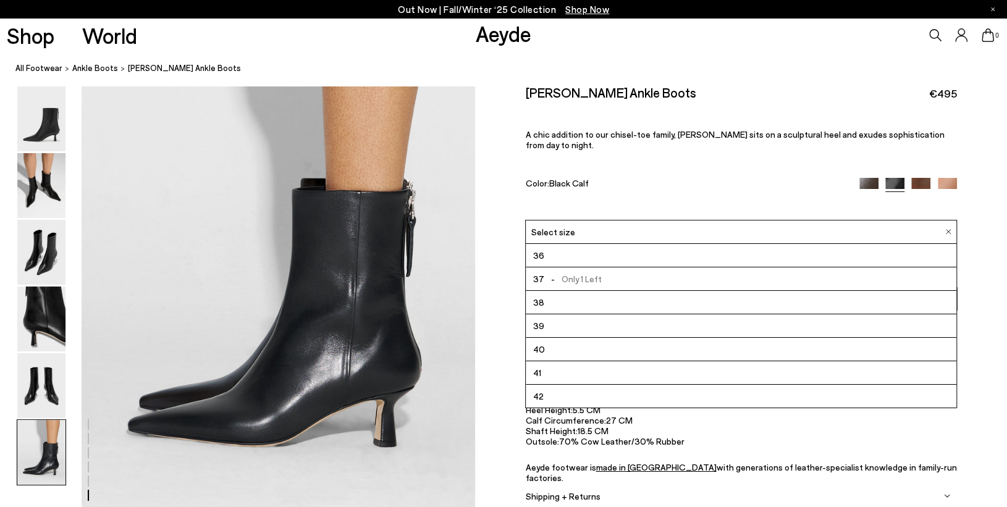
click at [544, 227] on span "Select size" at bounding box center [553, 231] width 44 height 13
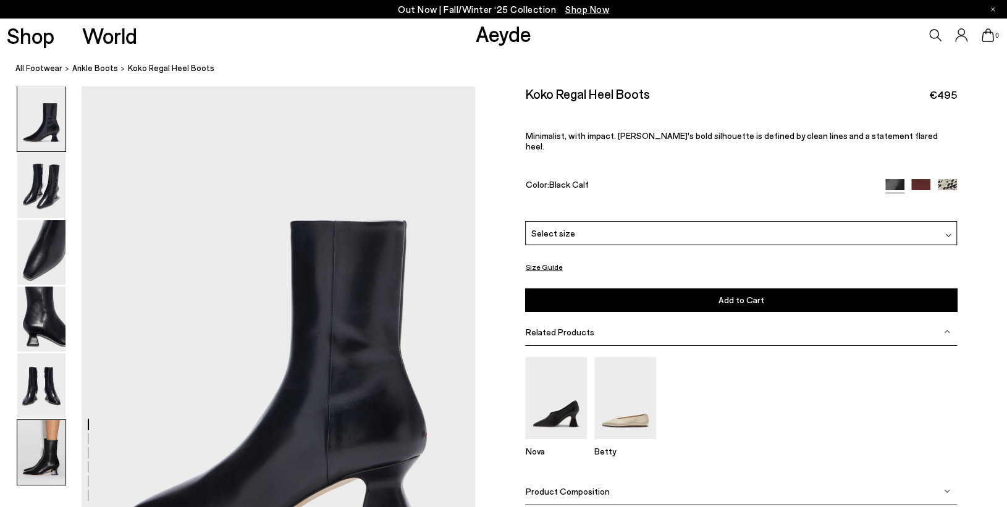
click at [38, 468] on img at bounding box center [41, 452] width 48 height 65
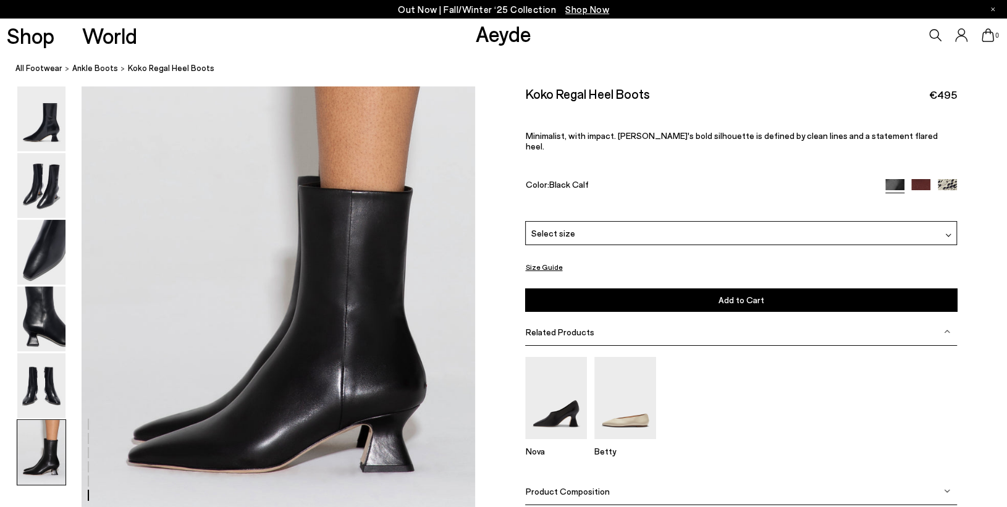
scroll to position [2716, 0]
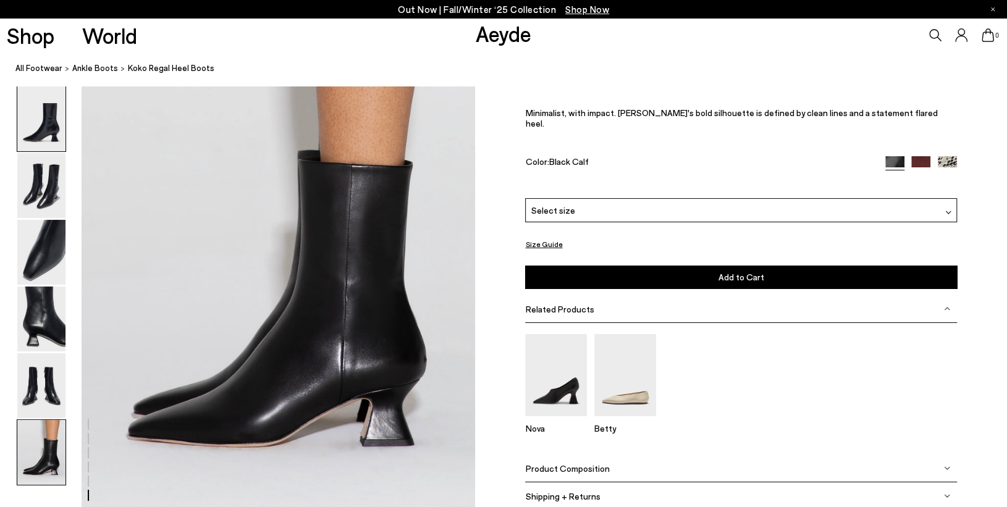
click at [60, 130] on img at bounding box center [41, 118] width 48 height 65
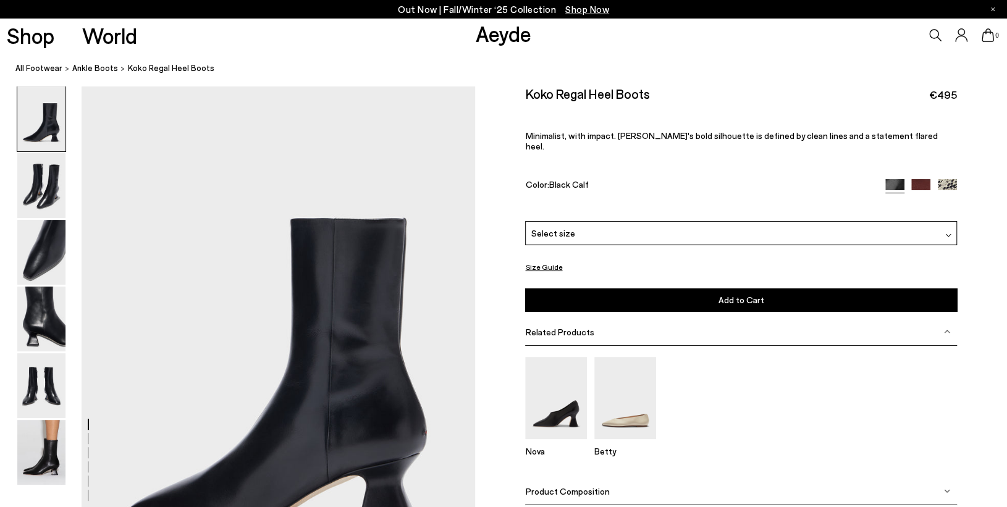
scroll to position [0, 0]
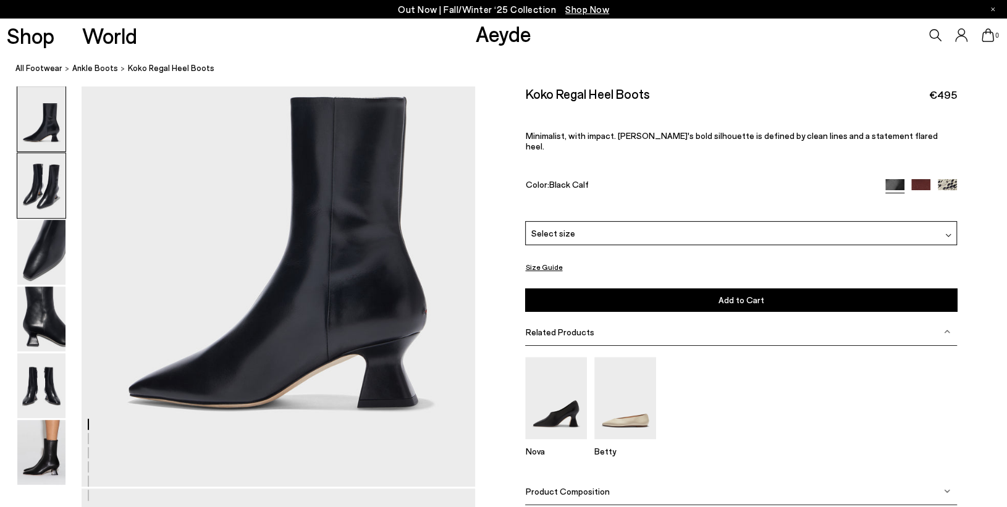
click at [40, 177] on img at bounding box center [41, 185] width 48 height 65
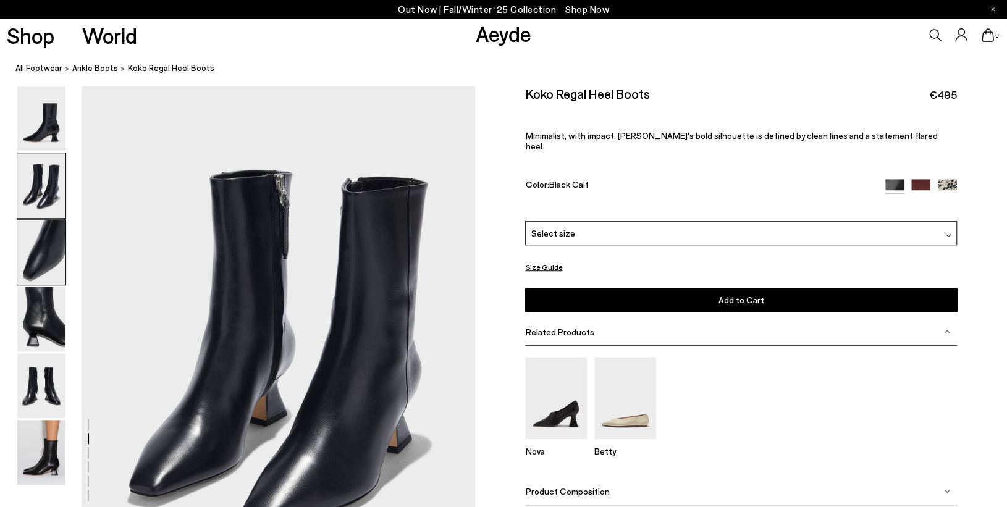
click at [40, 257] on img at bounding box center [41, 252] width 48 height 65
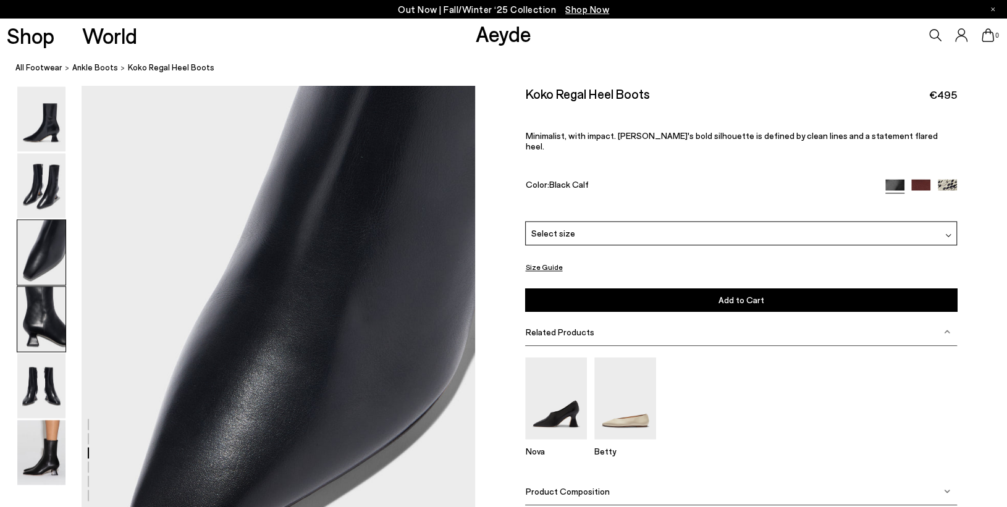
click at [46, 312] on img at bounding box center [41, 319] width 48 height 65
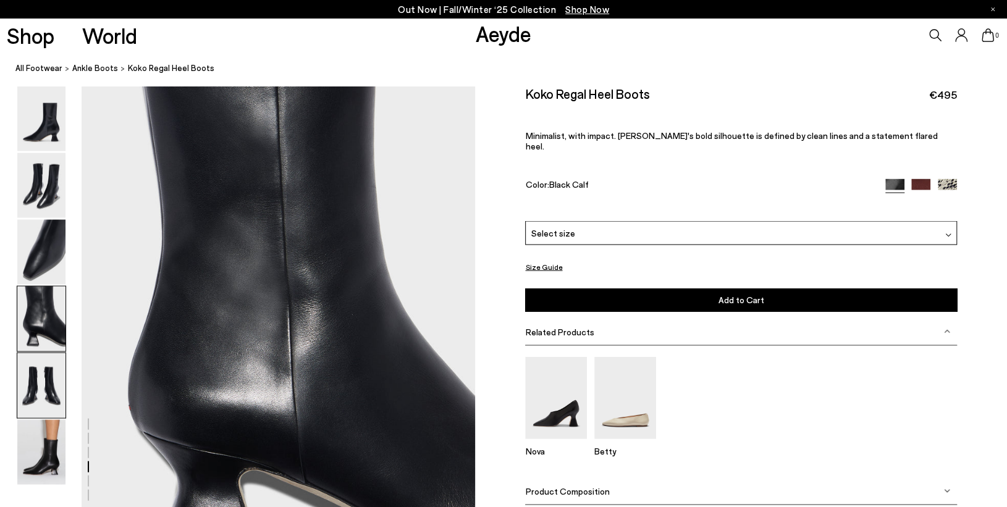
click at [23, 399] on img at bounding box center [41, 385] width 48 height 65
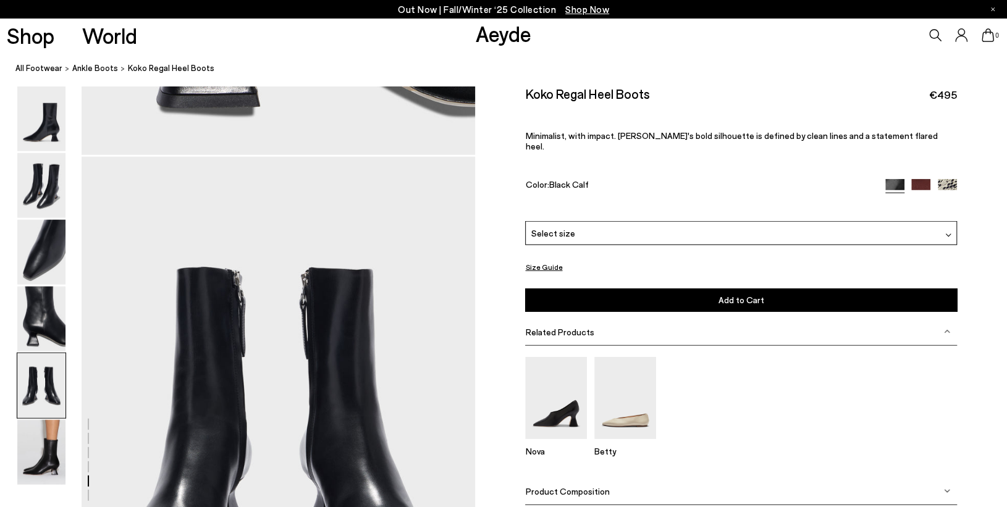
scroll to position [2106, 0]
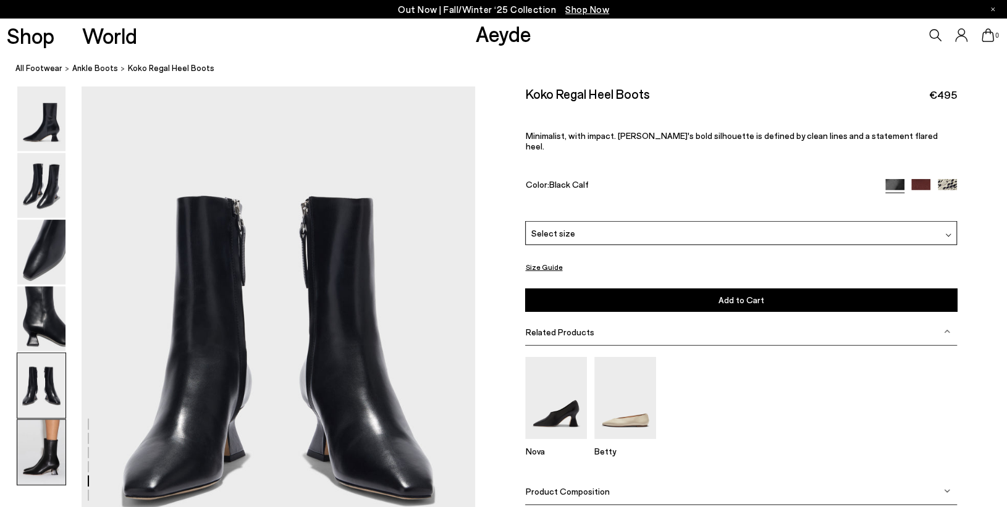
click at [34, 456] on img at bounding box center [41, 452] width 48 height 65
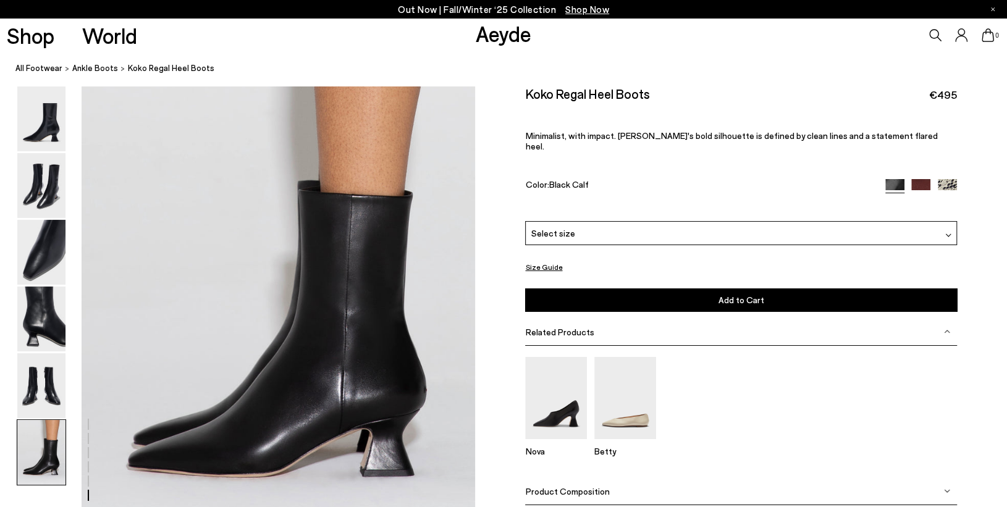
scroll to position [2716, 0]
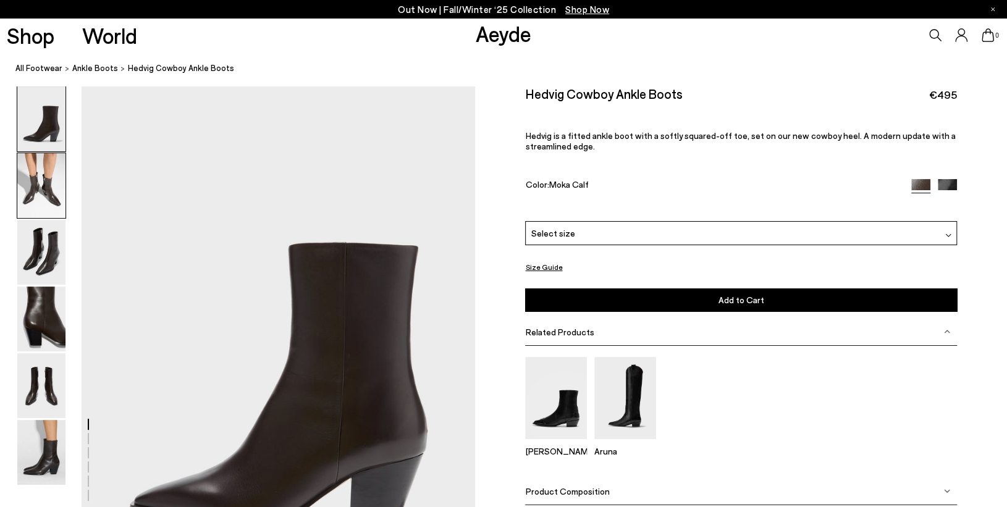
click at [59, 193] on img at bounding box center [41, 185] width 48 height 65
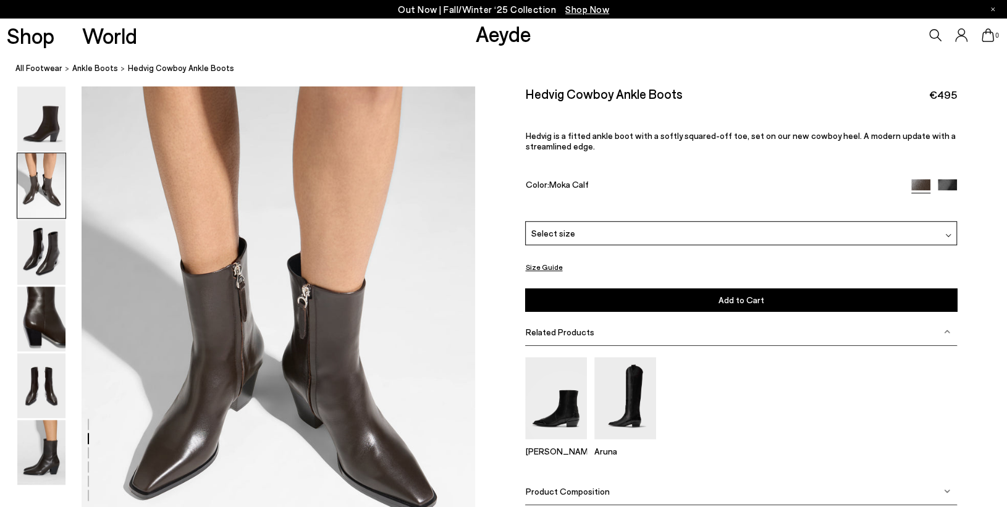
scroll to position [527, 0]
click at [947, 185] on img at bounding box center [947, 188] width 19 height 19
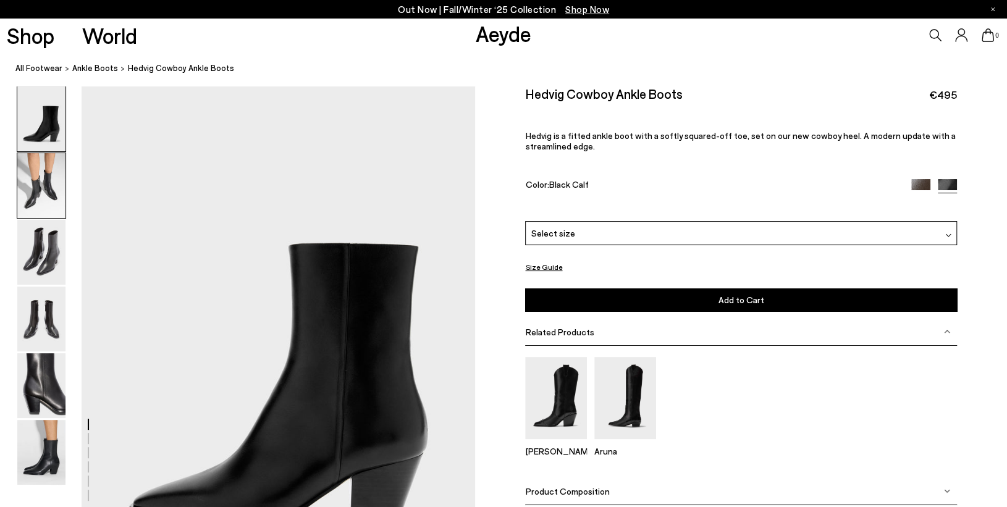
click at [33, 200] on img at bounding box center [41, 185] width 48 height 65
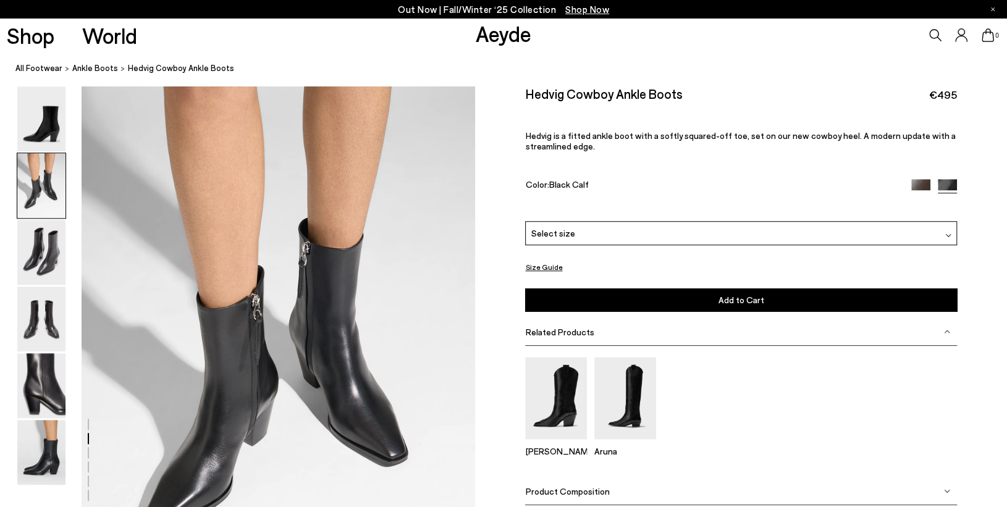
scroll to position [527, 0]
click at [35, 309] on img at bounding box center [41, 319] width 48 height 65
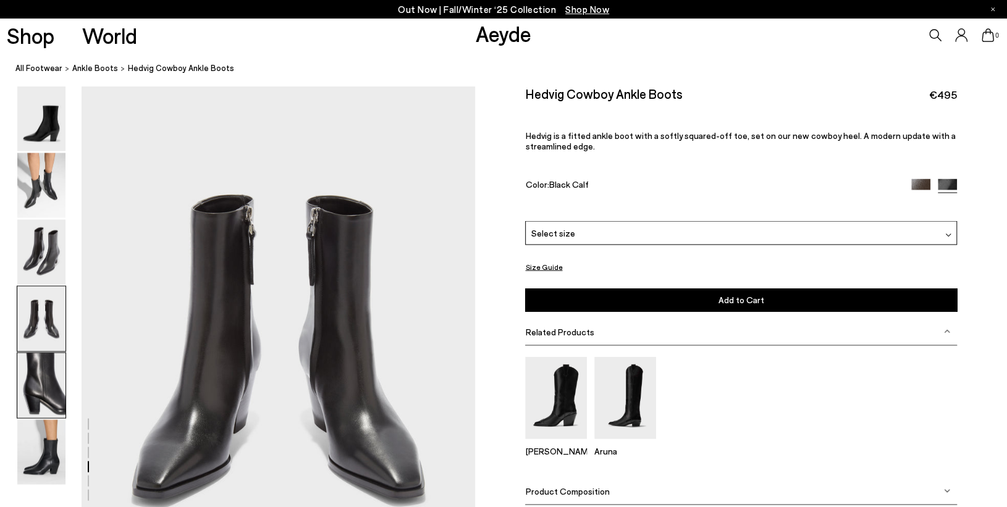
click at [52, 376] on img at bounding box center [41, 385] width 48 height 65
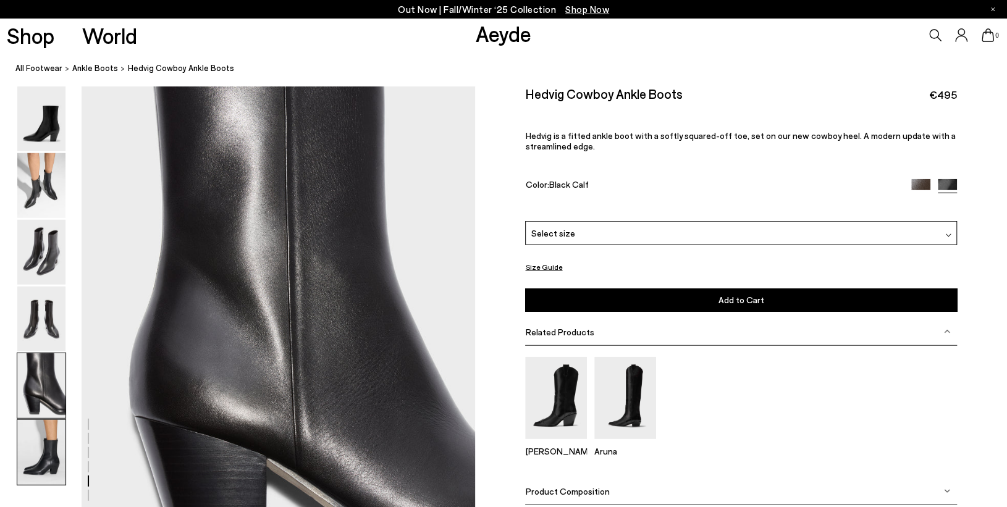
click at [49, 431] on img at bounding box center [41, 452] width 48 height 65
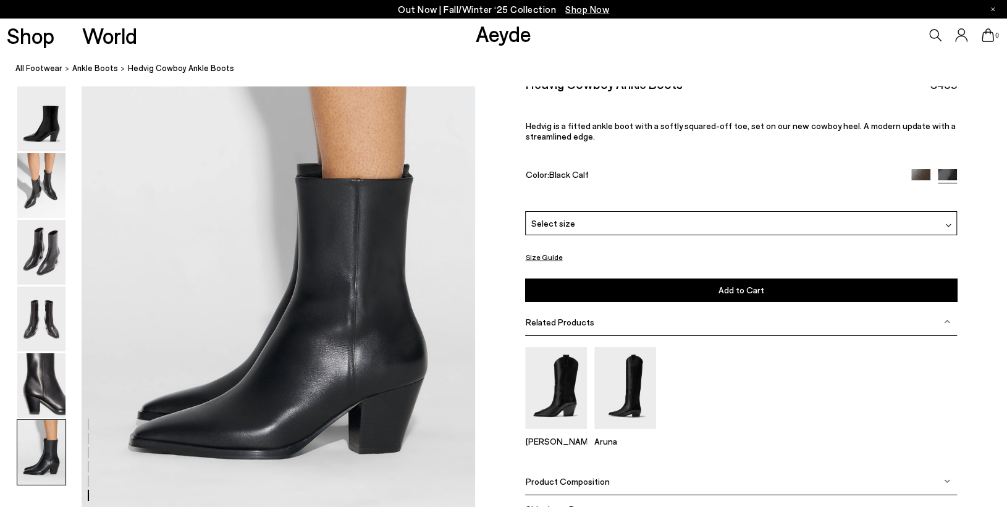
scroll to position [2716, 0]
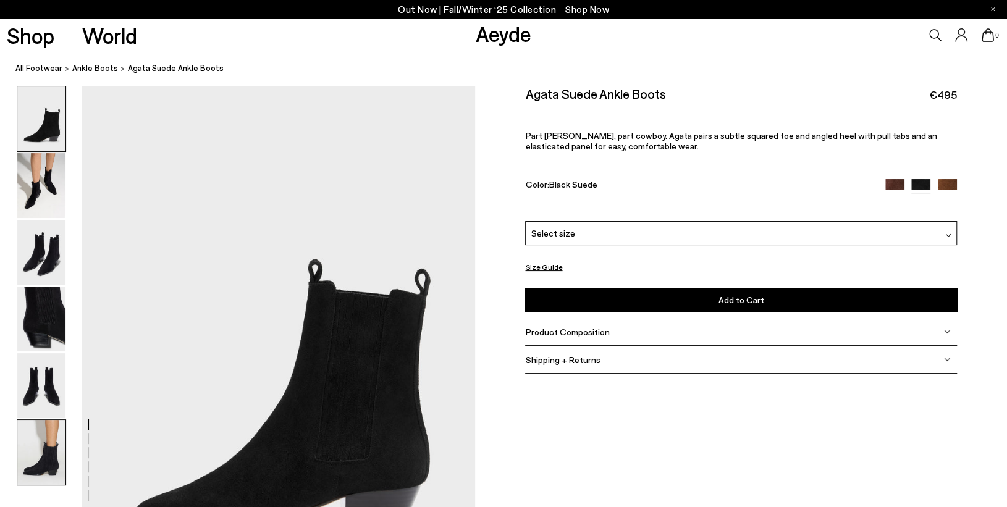
click at [43, 463] on img at bounding box center [41, 452] width 48 height 65
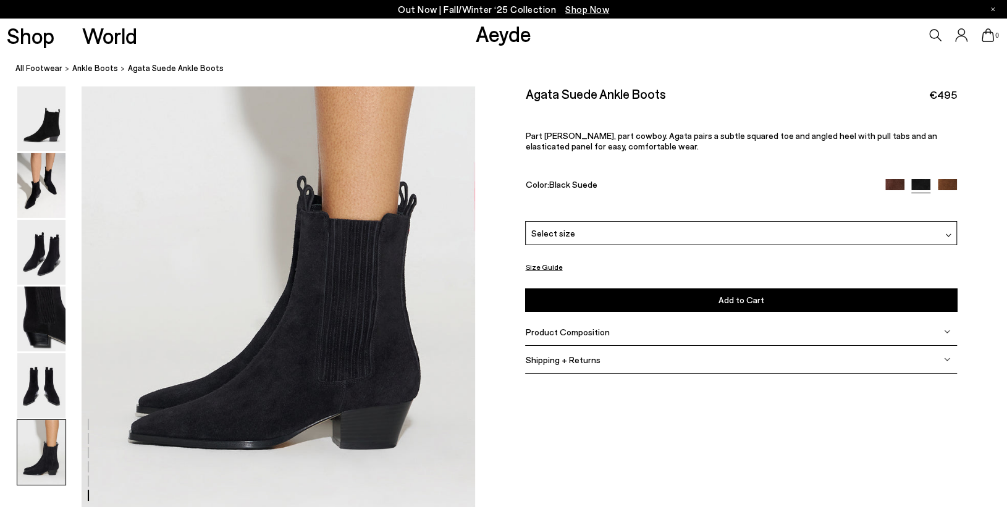
scroll to position [2716, 0]
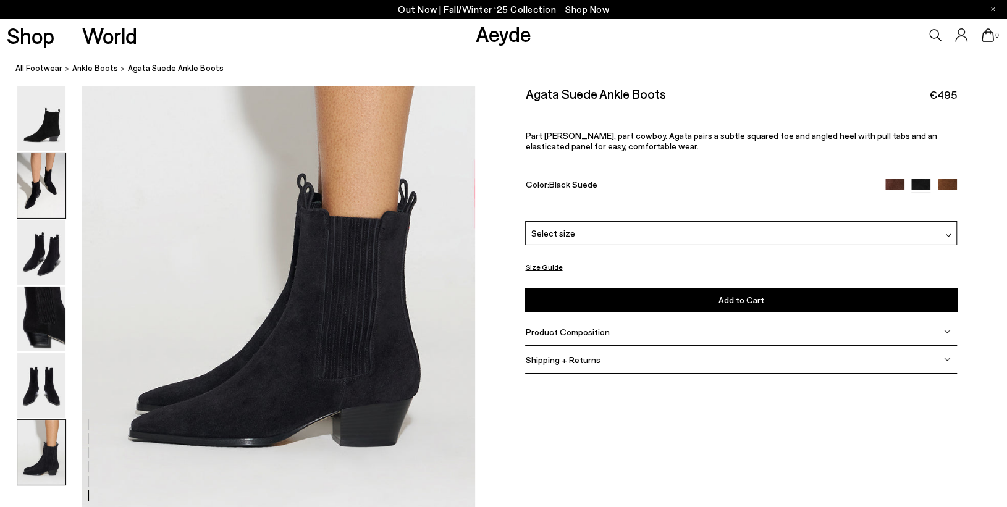
click at [50, 182] on img at bounding box center [41, 185] width 48 height 65
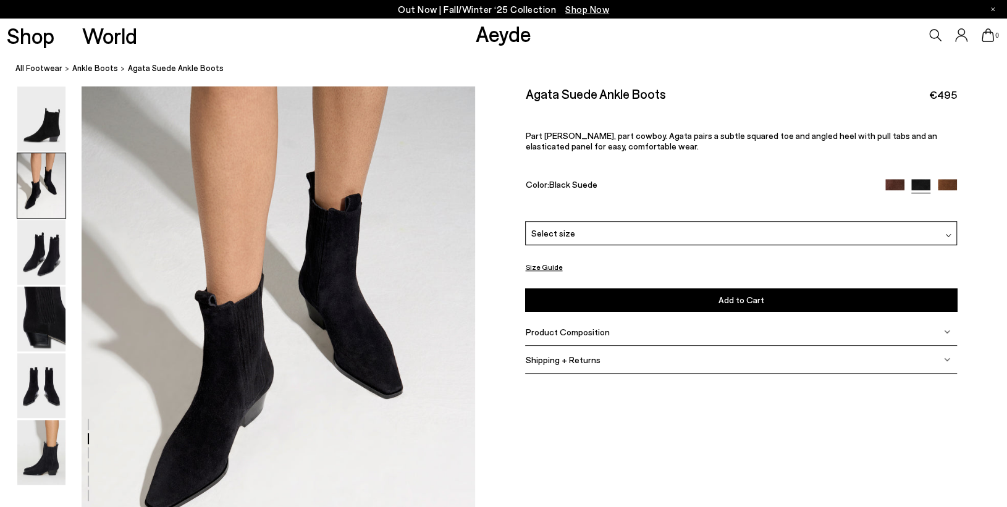
scroll to position [527, 0]
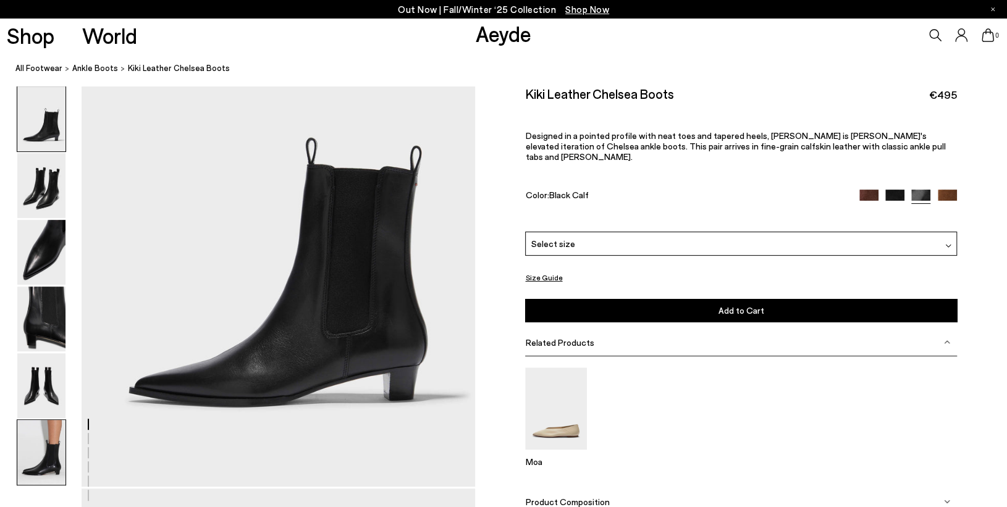
click at [50, 453] on img at bounding box center [41, 452] width 48 height 65
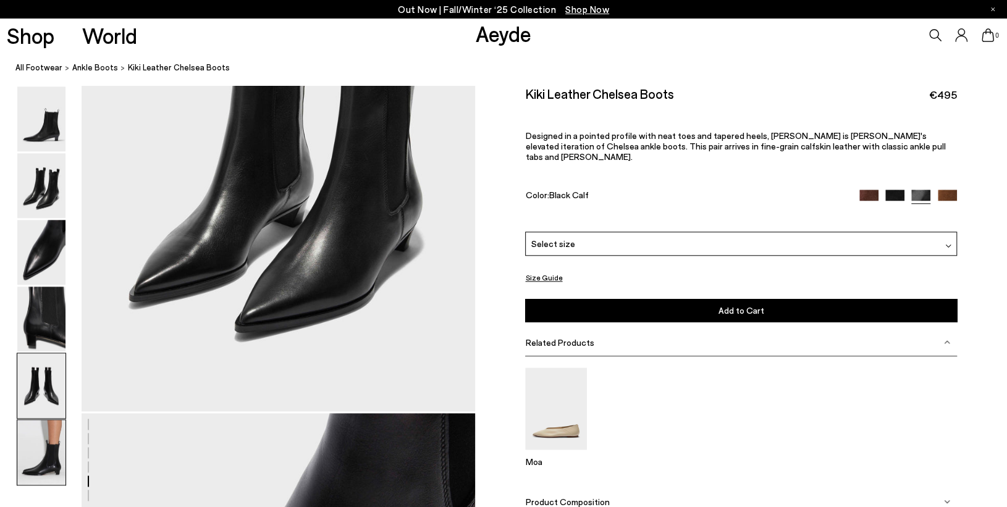
scroll to position [2716, 0]
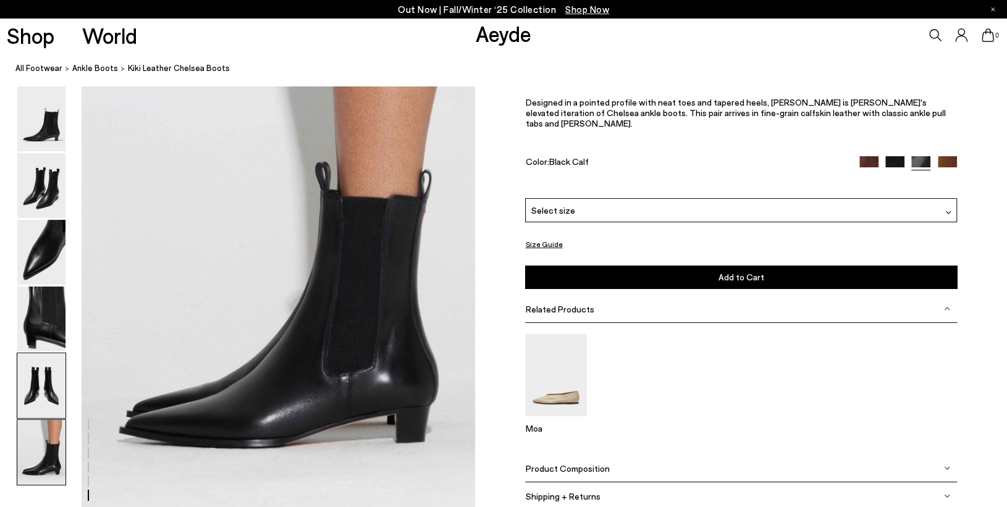
click at [41, 393] on img at bounding box center [41, 385] width 48 height 65
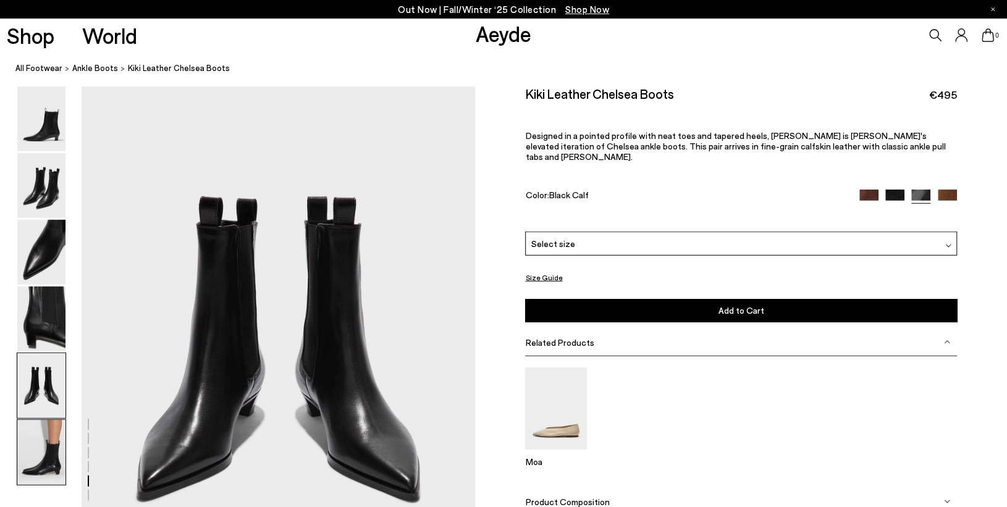
click at [41, 439] on img at bounding box center [41, 452] width 48 height 65
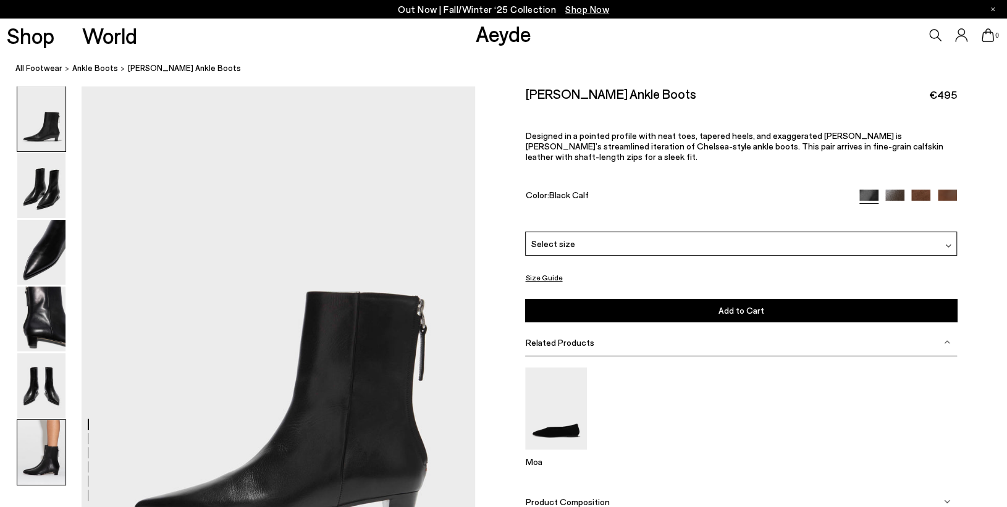
click at [57, 456] on img at bounding box center [41, 452] width 48 height 65
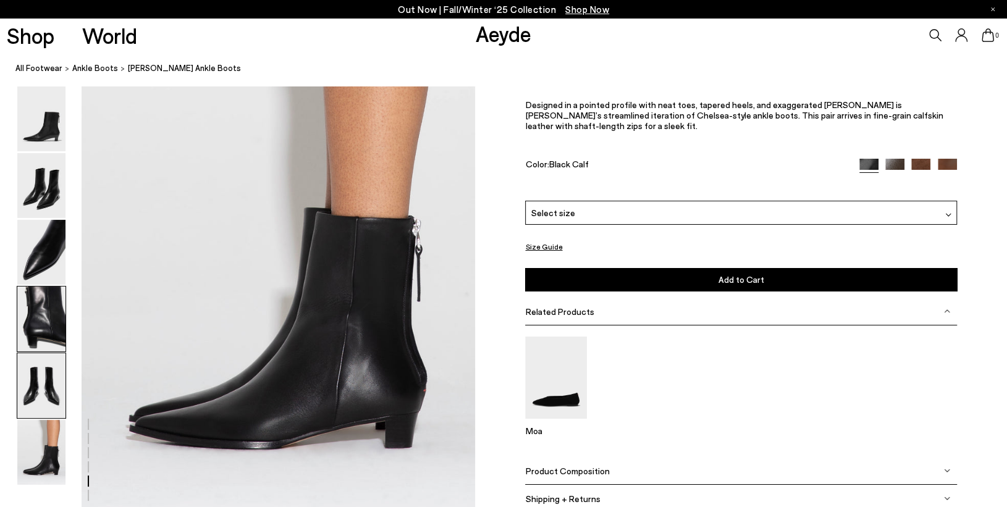
scroll to position [2716, 0]
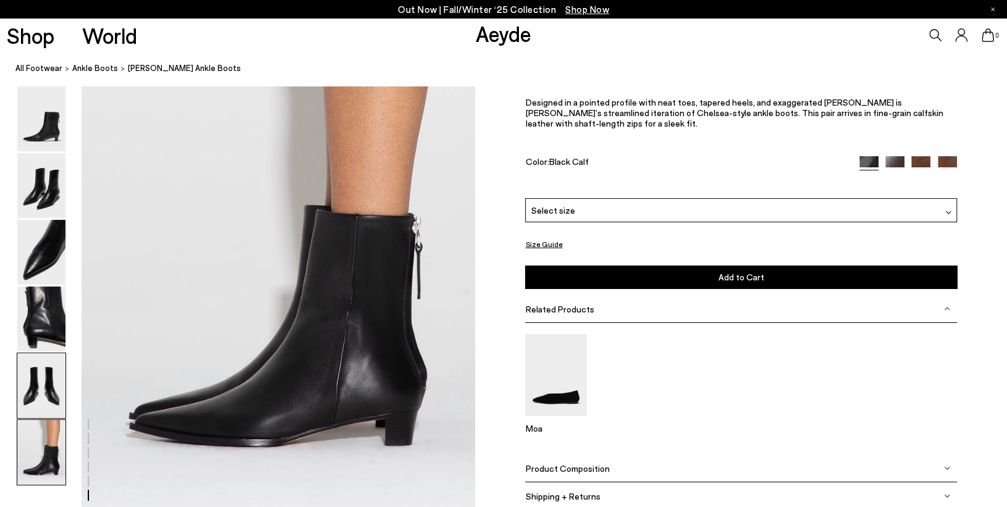
click at [56, 398] on img at bounding box center [41, 385] width 48 height 65
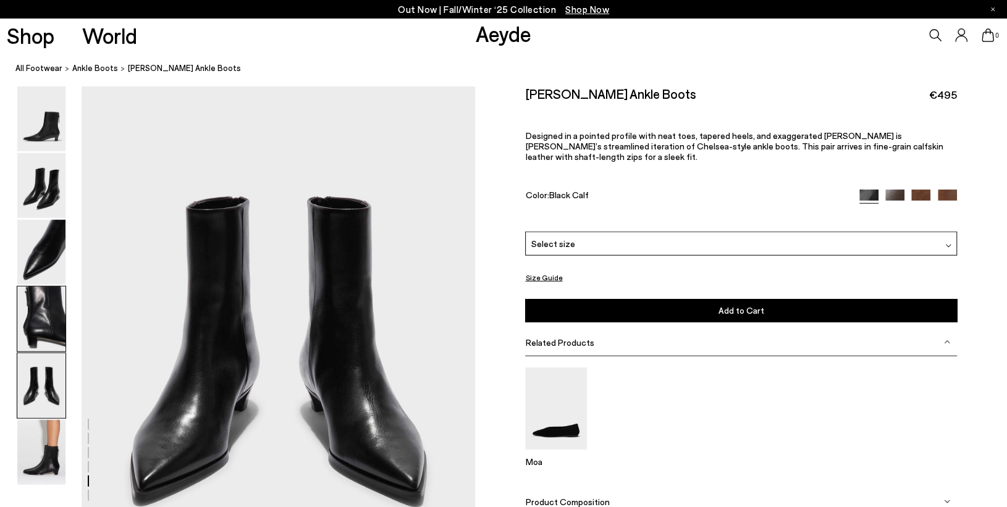
click at [45, 323] on img at bounding box center [41, 319] width 48 height 65
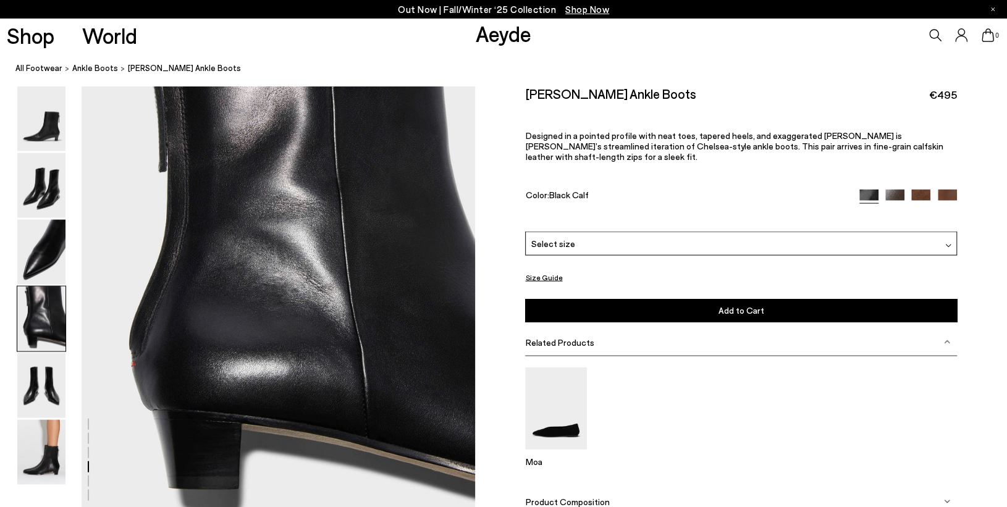
scroll to position [1704, 0]
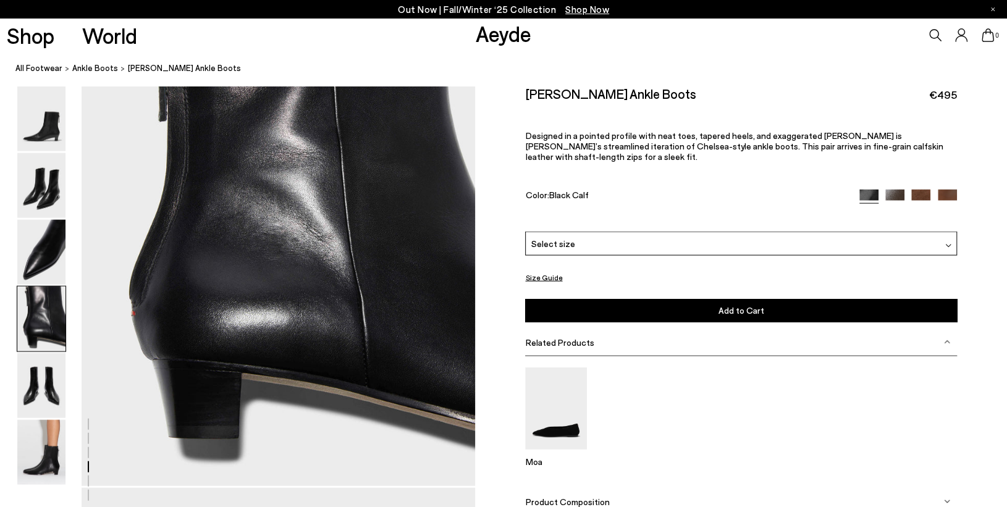
click at [44, 287] on img at bounding box center [41, 319] width 48 height 65
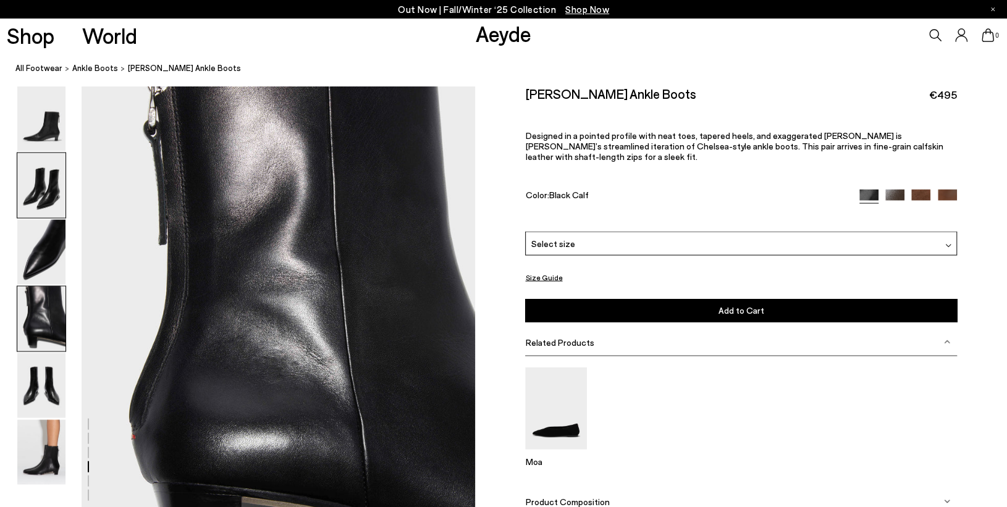
click at [51, 181] on img at bounding box center [41, 185] width 48 height 65
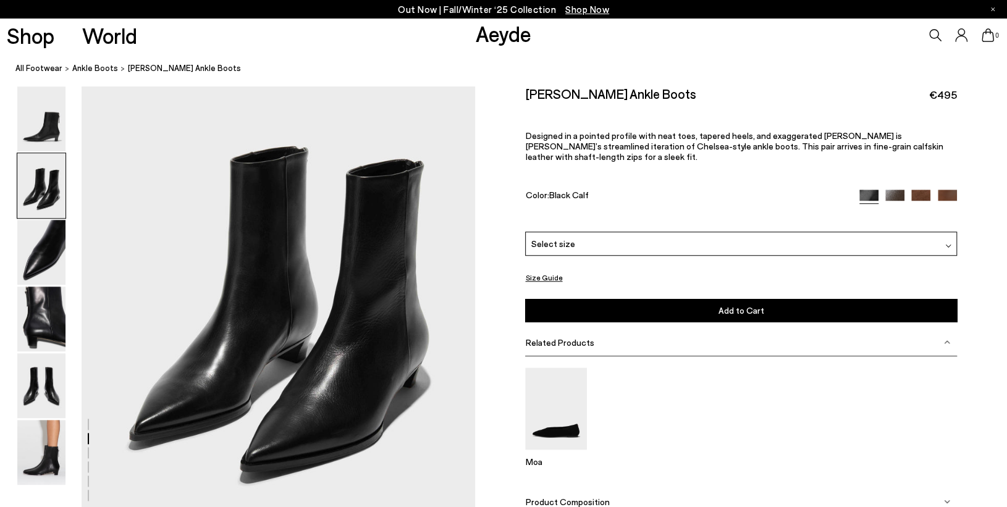
scroll to position [527, 0]
